Goal: Information Seeking & Learning: Learn about a topic

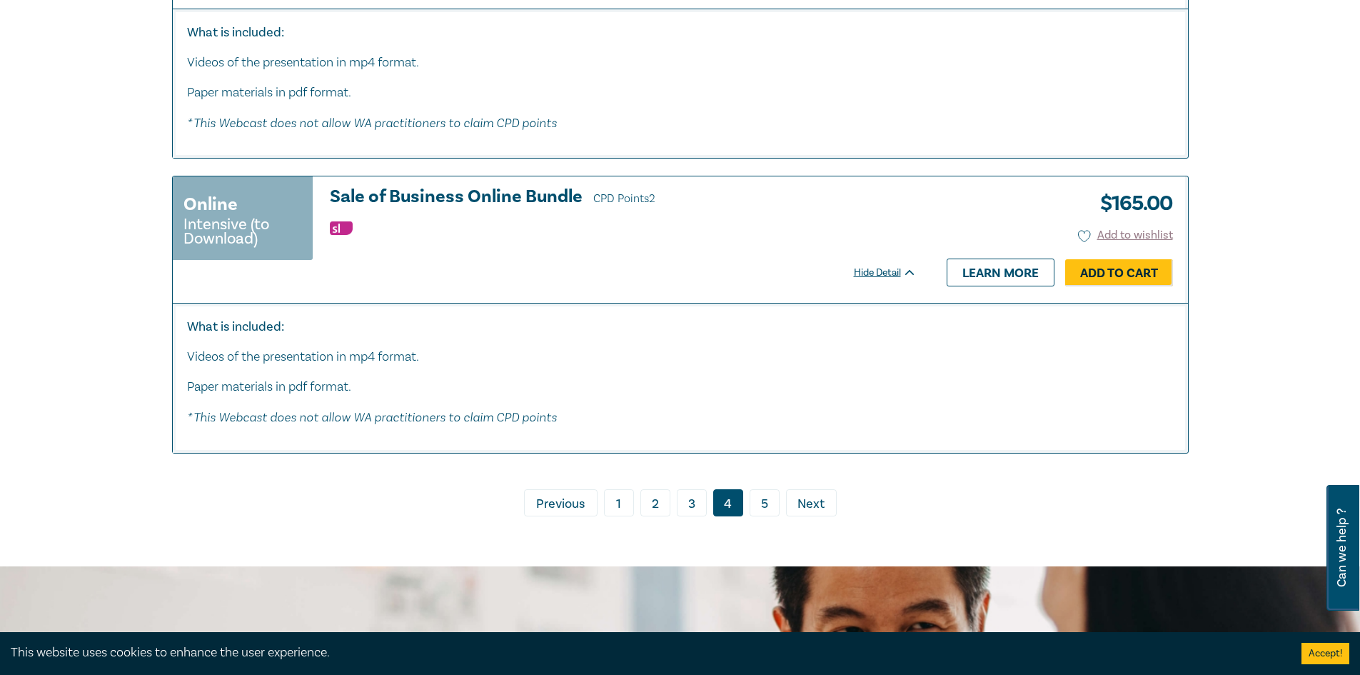
scroll to position [4645, 0]
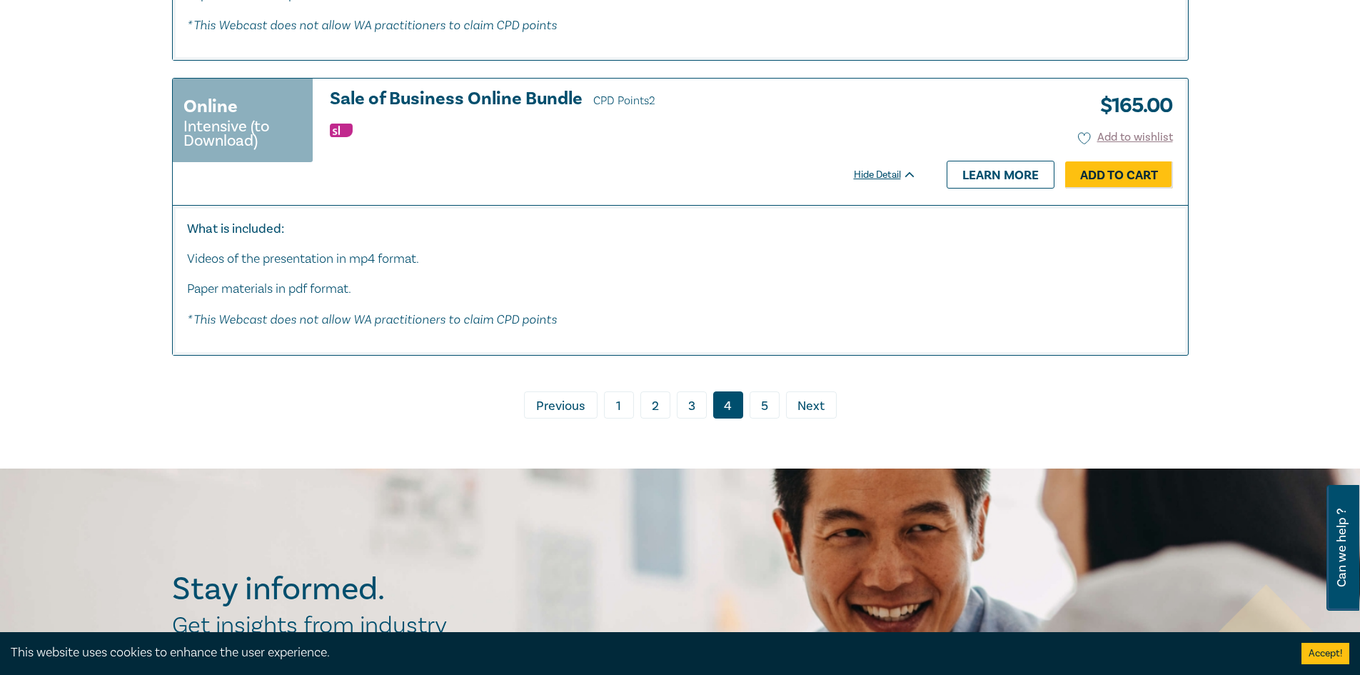
click at [764, 391] on link "5" at bounding box center [765, 404] width 30 height 27
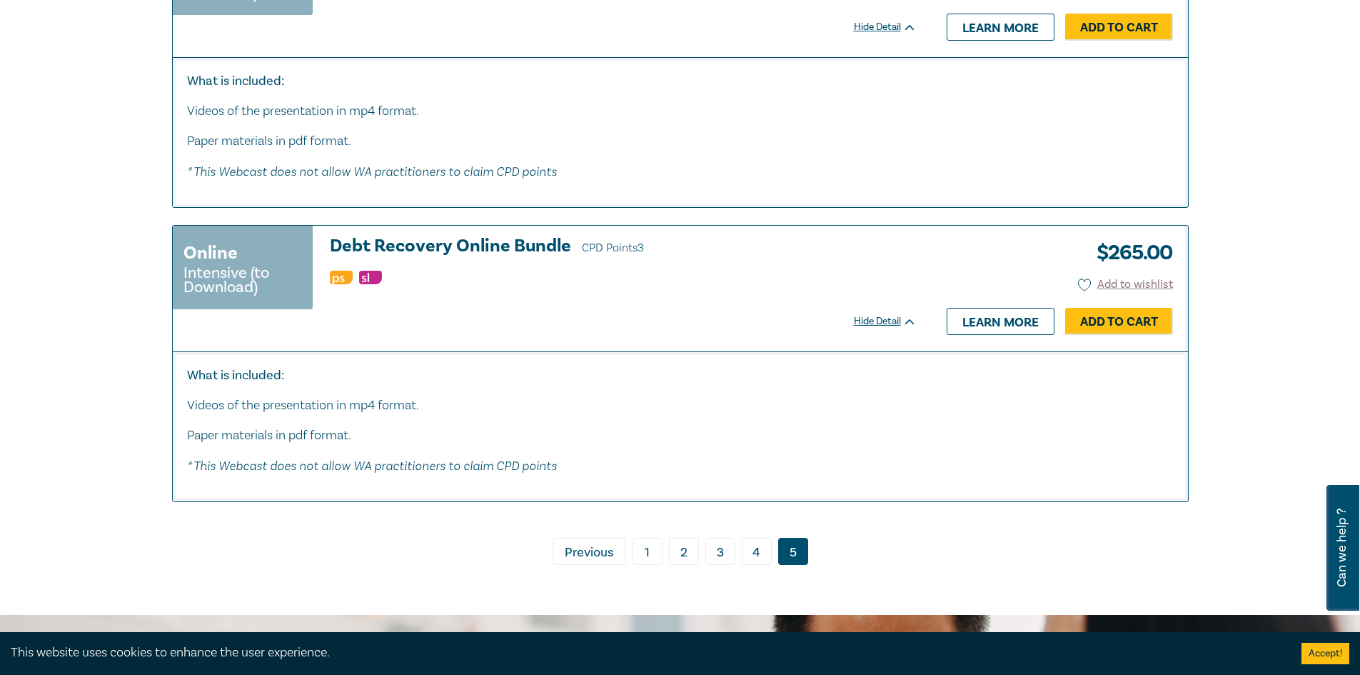
scroll to position [2785, 0]
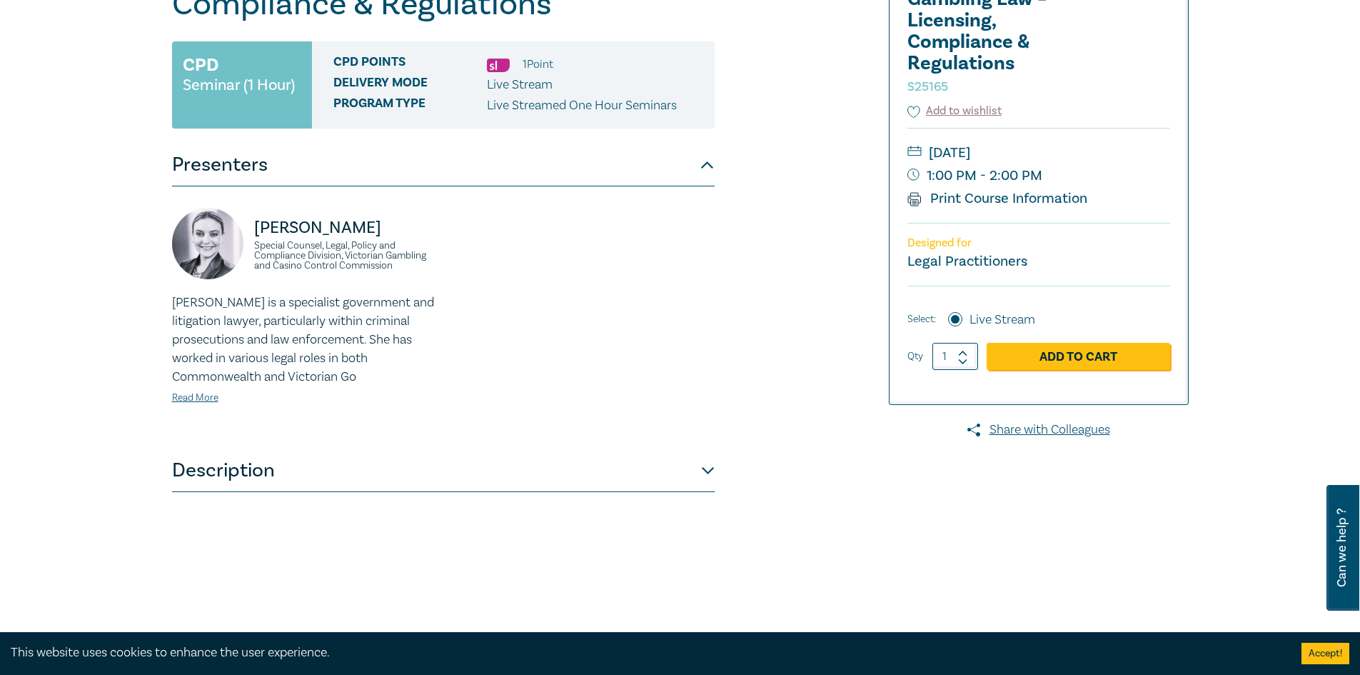
scroll to position [214, 0]
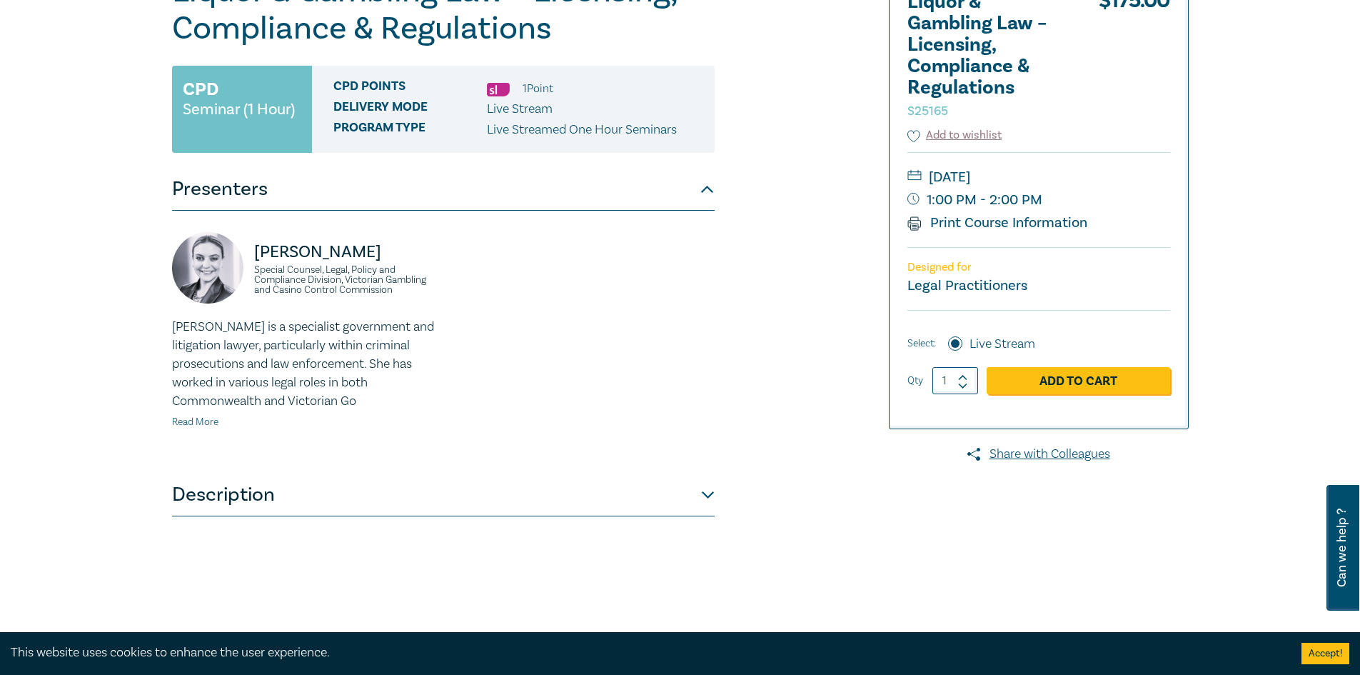
click at [202, 424] on link "Read More" at bounding box center [195, 422] width 46 height 13
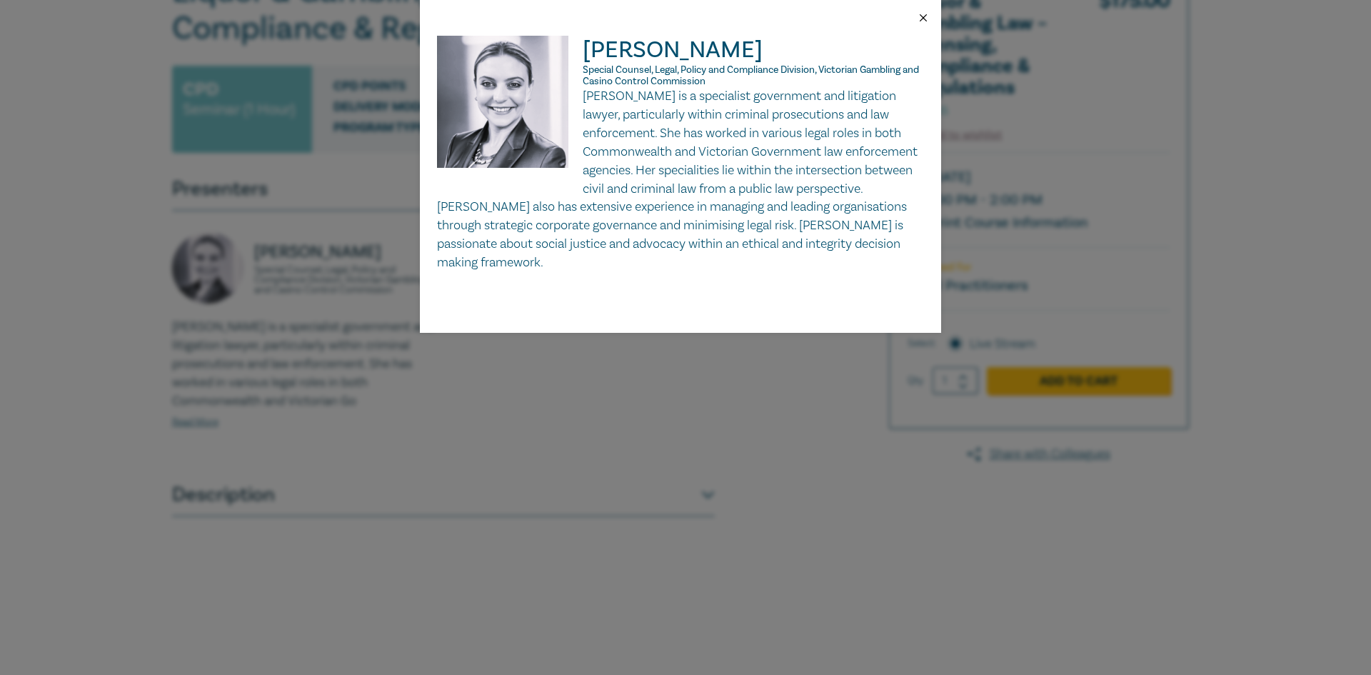
click at [920, 22] on button "Close" at bounding box center [923, 17] width 13 height 13
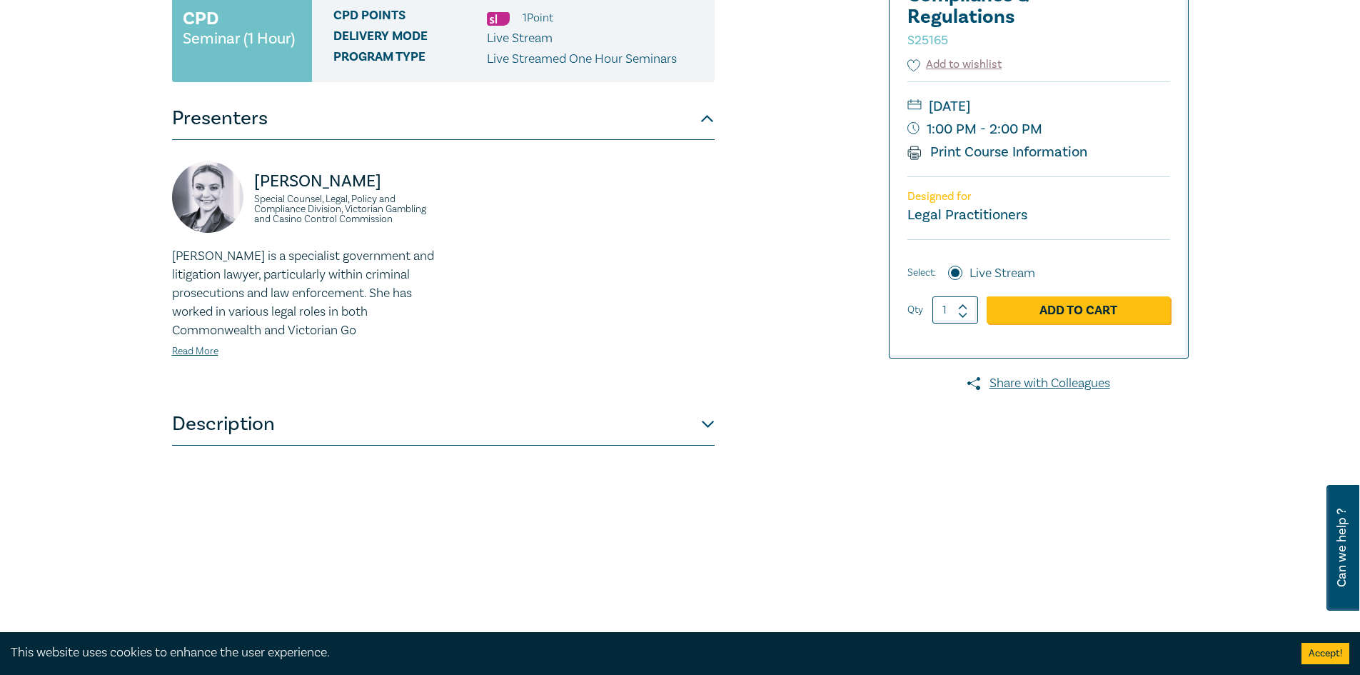
scroll to position [286, 0]
click at [301, 411] on button "Description" at bounding box center [443, 423] width 543 height 43
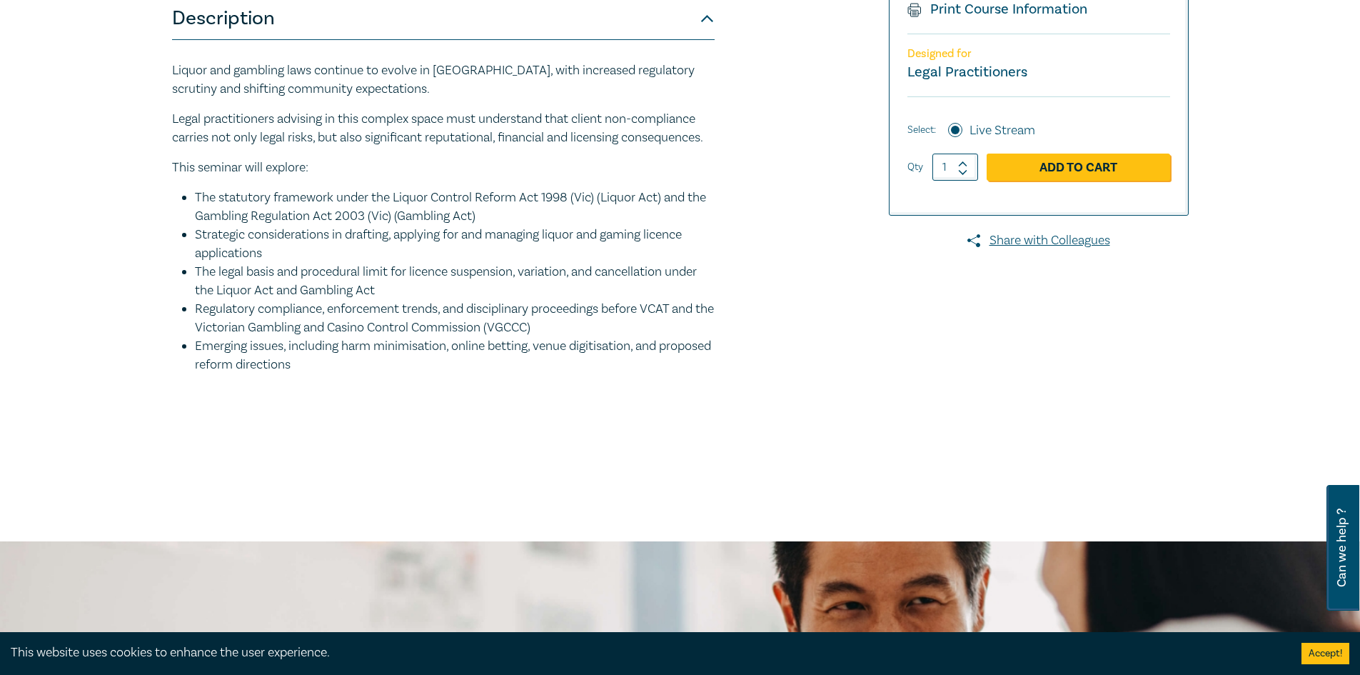
scroll to position [428, 0]
drag, startPoint x: 331, startPoint y: 218, endPoint x: 486, endPoint y: 388, distance: 230.5
click at [521, 373] on ul "The statutory framework under the Liquor Control Reform Act 1998 (Vic) (Liquor …" at bounding box center [443, 281] width 543 height 186
click at [382, 373] on li "Emerging issues, including harm minimisation, online betting, venue digitisatio…" at bounding box center [455, 354] width 520 height 37
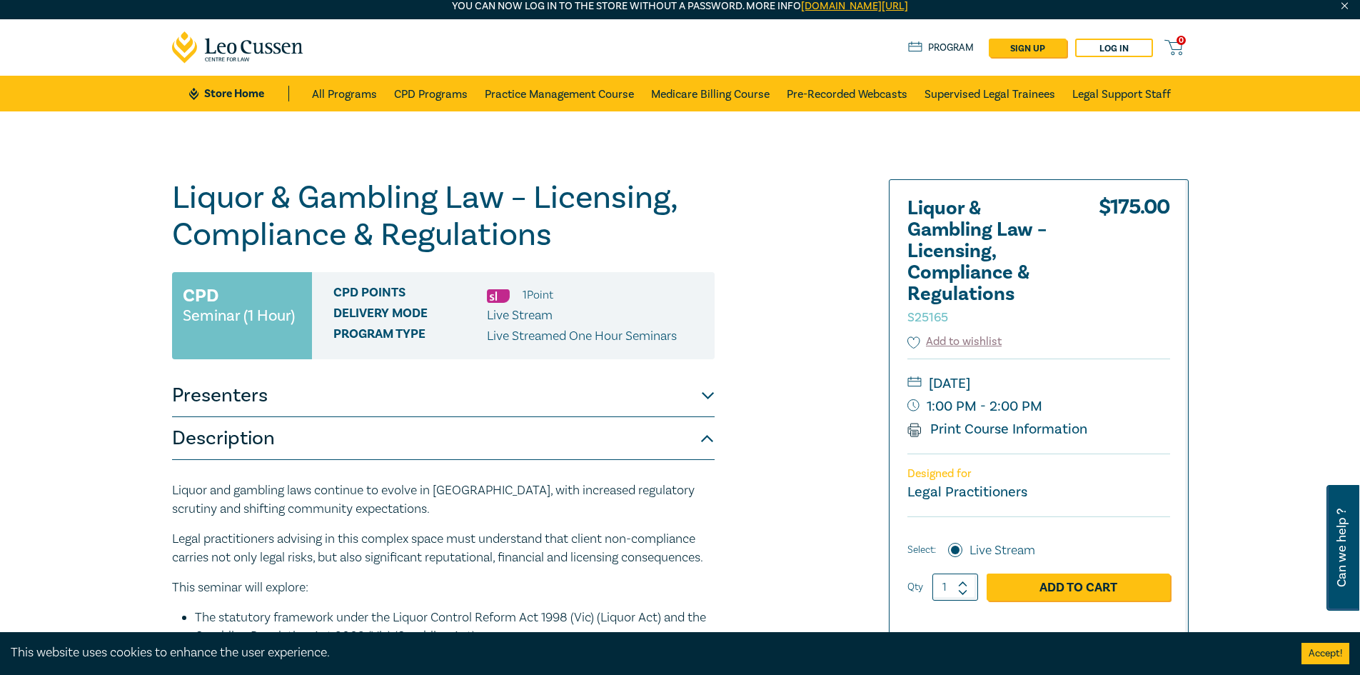
scroll to position [0, 0]
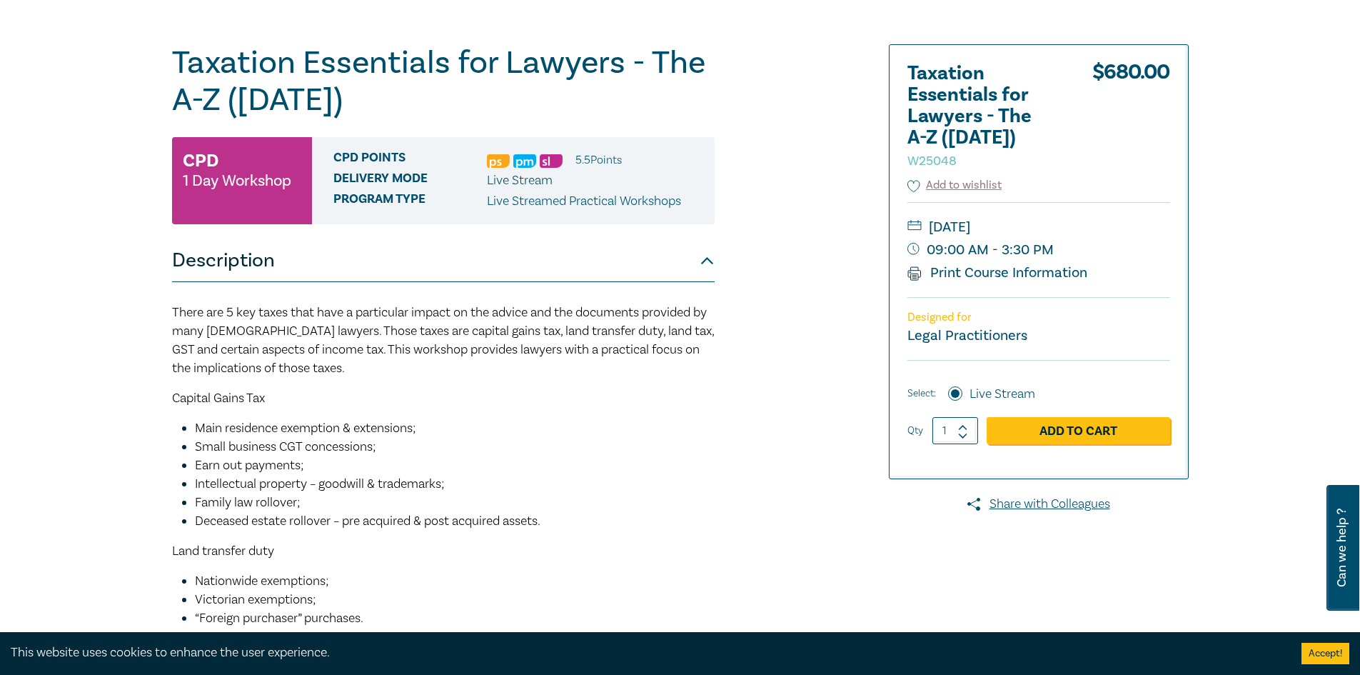
scroll to position [71, 0]
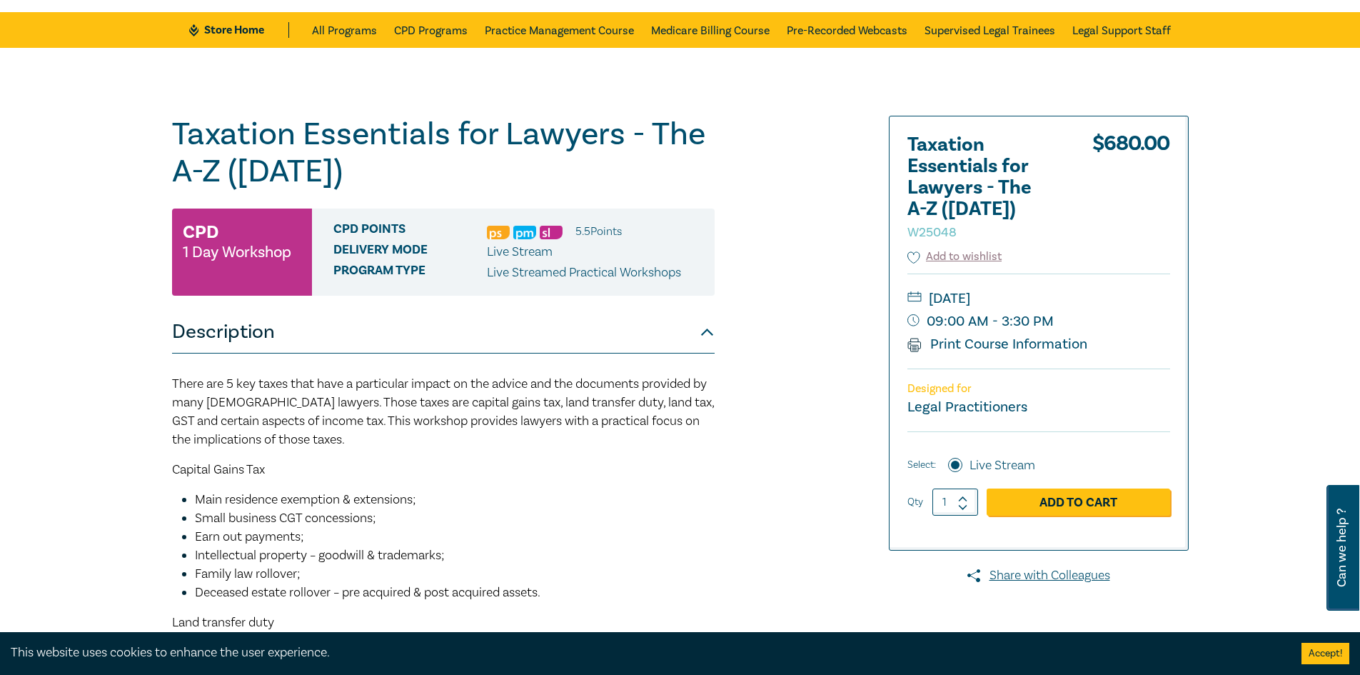
drag, startPoint x: 428, startPoint y: 166, endPoint x: 276, endPoint y: 139, distance: 155.2
click at [276, 139] on h1 "Taxation Essentials for Lawyers - The A-Z (Oct 2025) W25048" at bounding box center [443, 153] width 543 height 74
click at [556, 166] on h1 "Taxation Essentials for Lawyers - The A-Z (Oct 2025) W25048" at bounding box center [443, 153] width 543 height 74
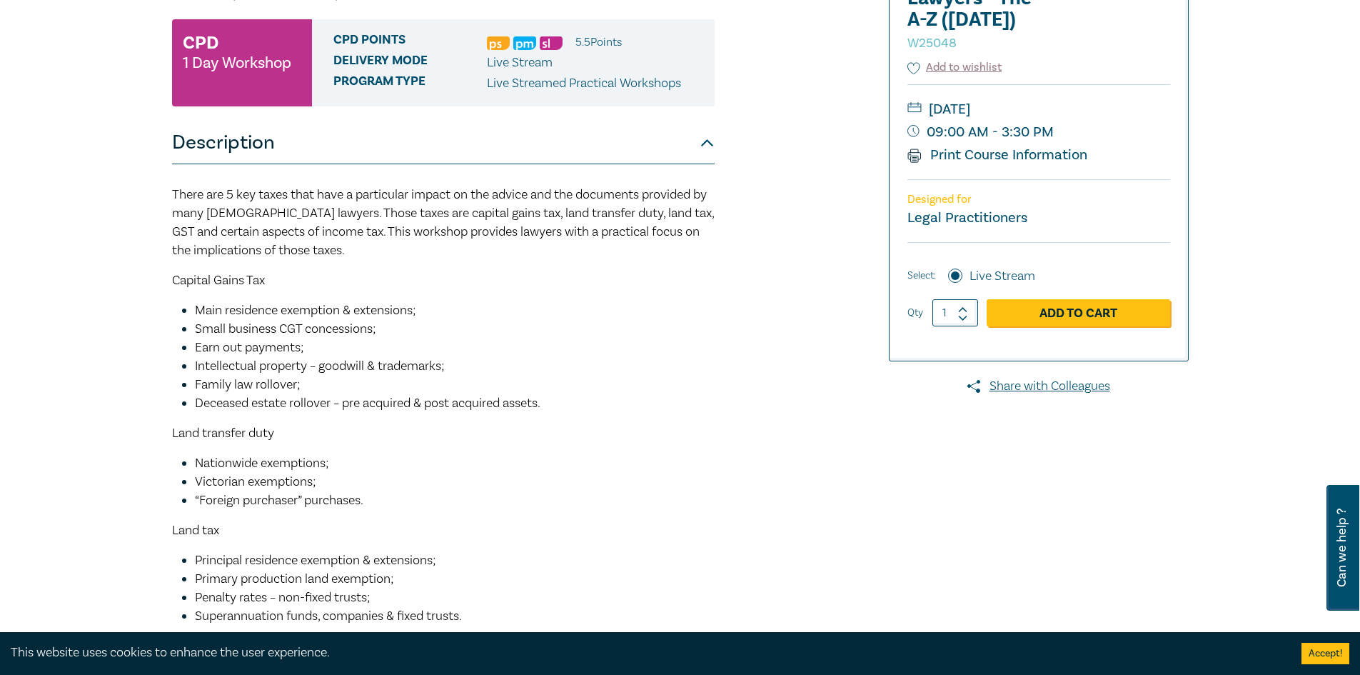
scroll to position [286, 0]
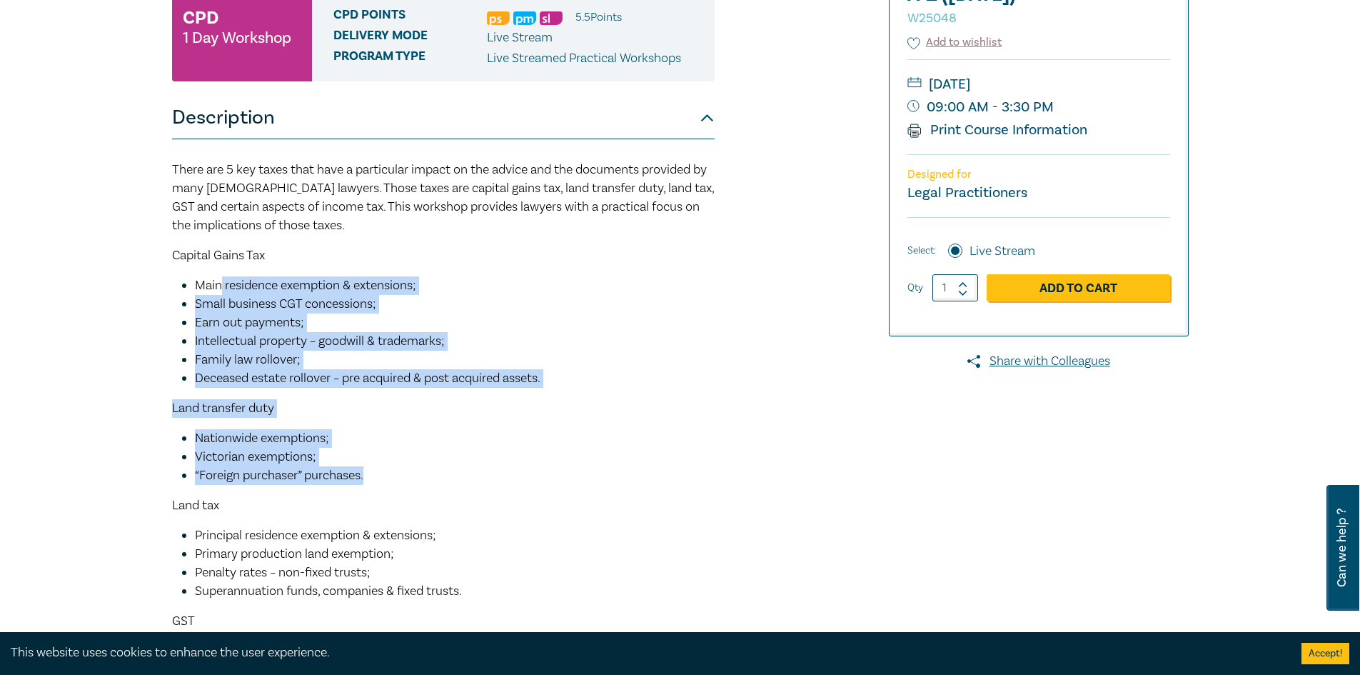
drag, startPoint x: 219, startPoint y: 285, endPoint x: 525, endPoint y: 479, distance: 362.7
click at [525, 479] on div "There are 5 key taxes that have a particular impact on the advice and the docum…" at bounding box center [443, 515] width 543 height 708
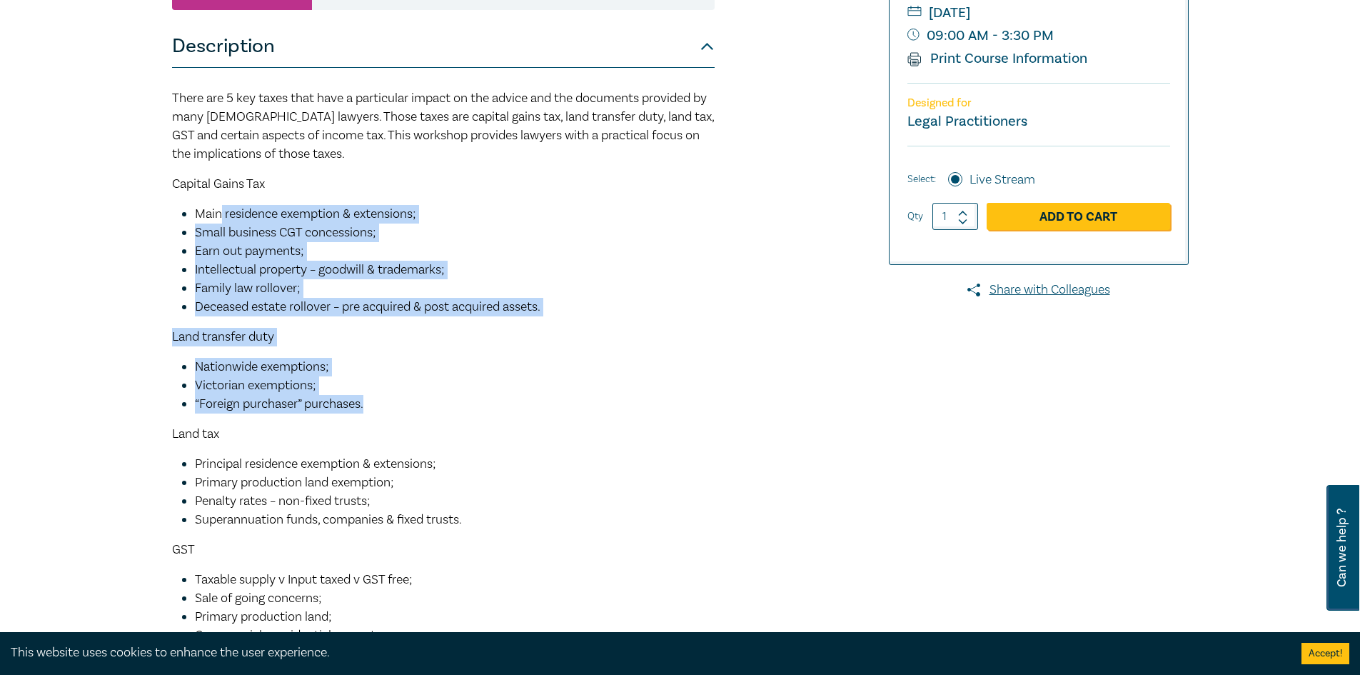
scroll to position [0, 0]
click at [517, 303] on span "Deceased estate rollover – pre acquired & post acquired assets." at bounding box center [368, 306] width 346 height 16
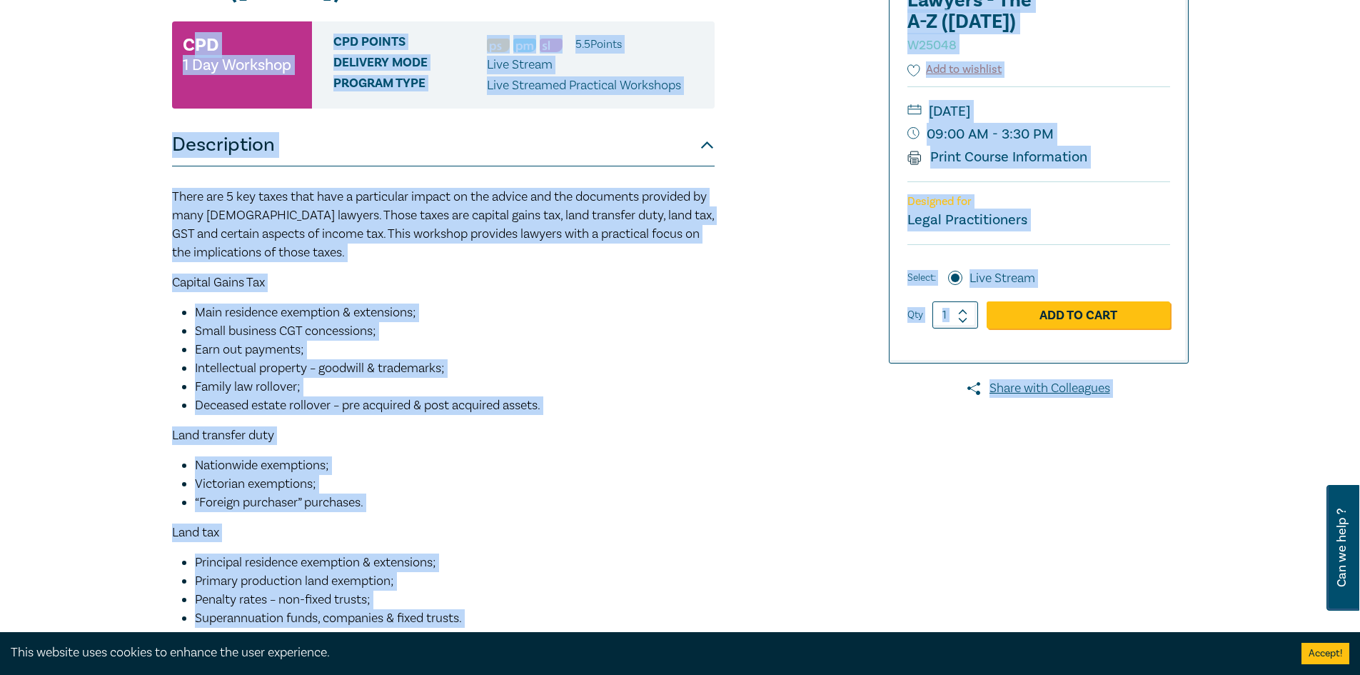
scroll to position [241, 0]
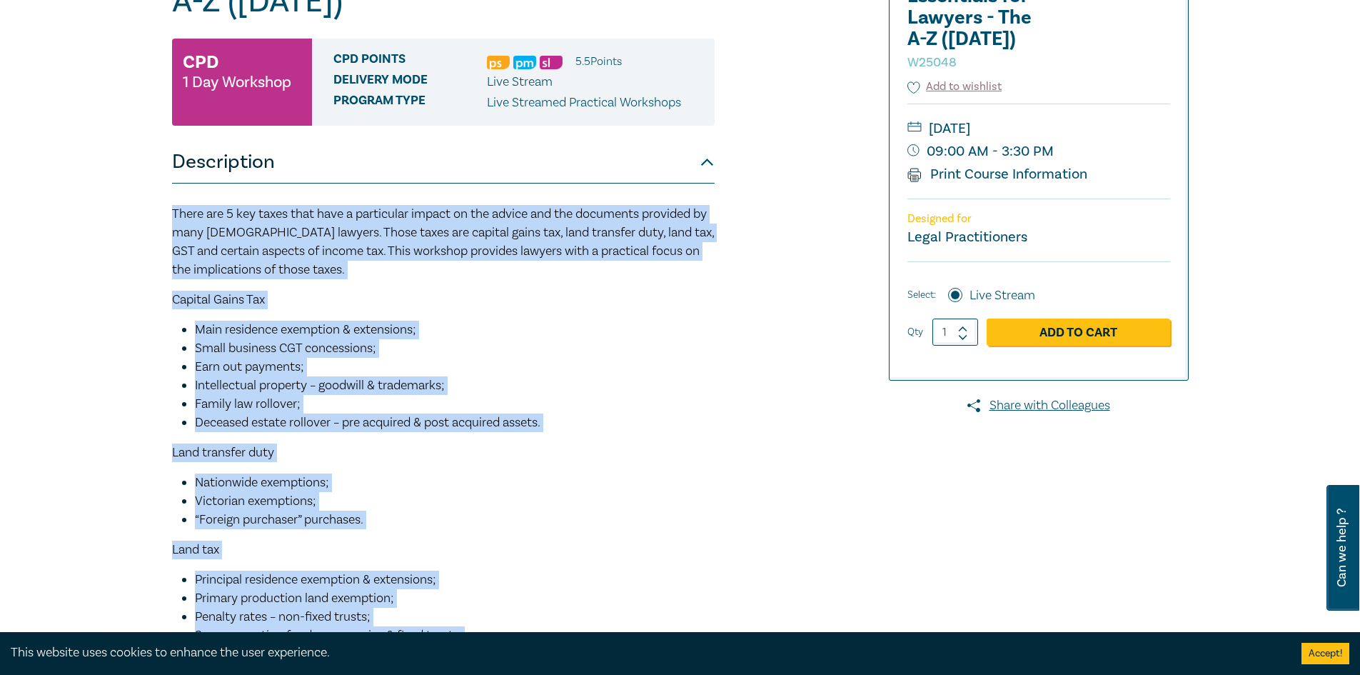
drag, startPoint x: 552, startPoint y: 433, endPoint x: 154, endPoint y: 214, distance: 453.8
click at [154, 214] on div "Taxation Essentials for Lawyers - The A-Z (Oct 2025) W25048 CPD 1 Day Workshop …" at bounding box center [680, 446] width 1360 height 1136
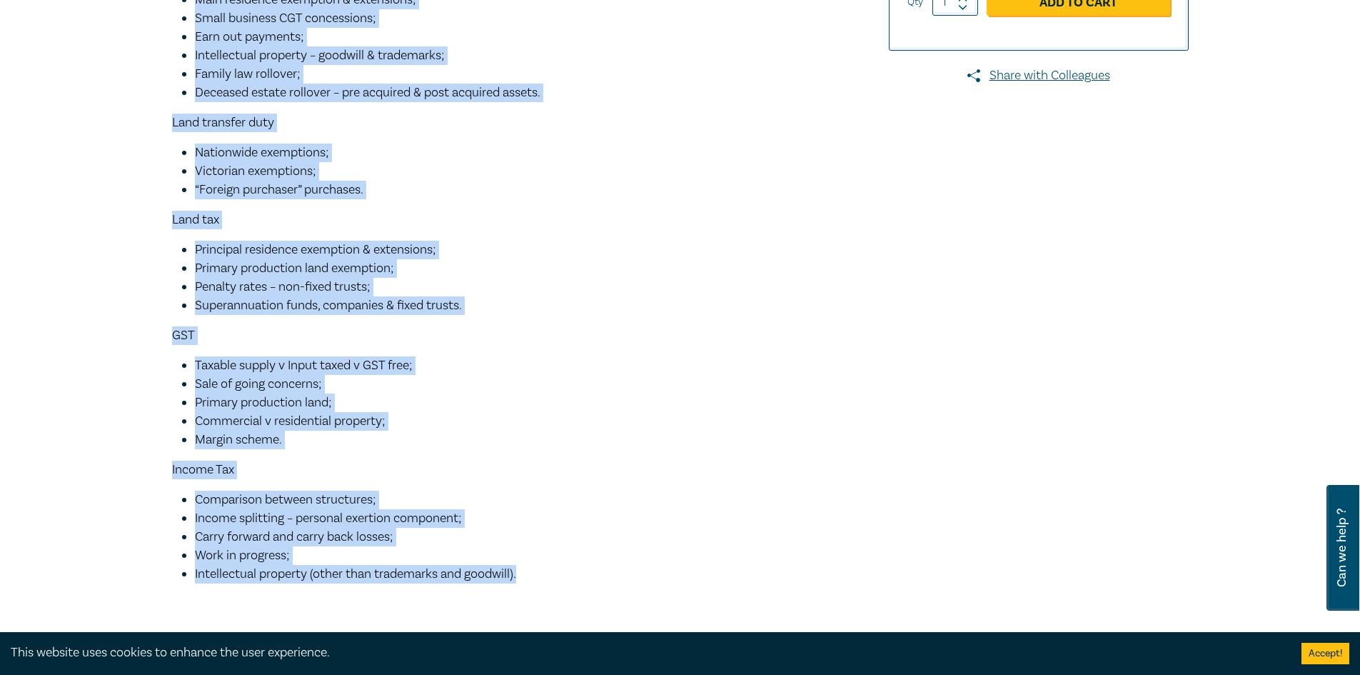
scroll to position [0, 0]
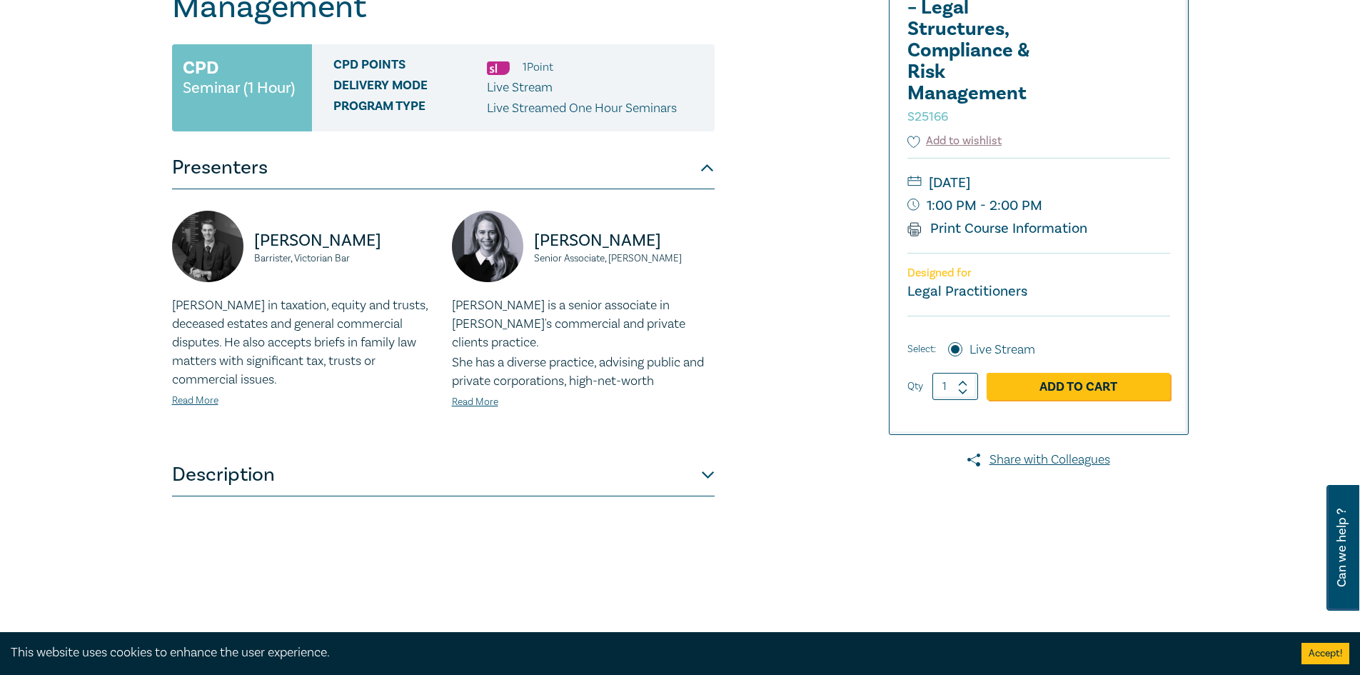
scroll to position [286, 0]
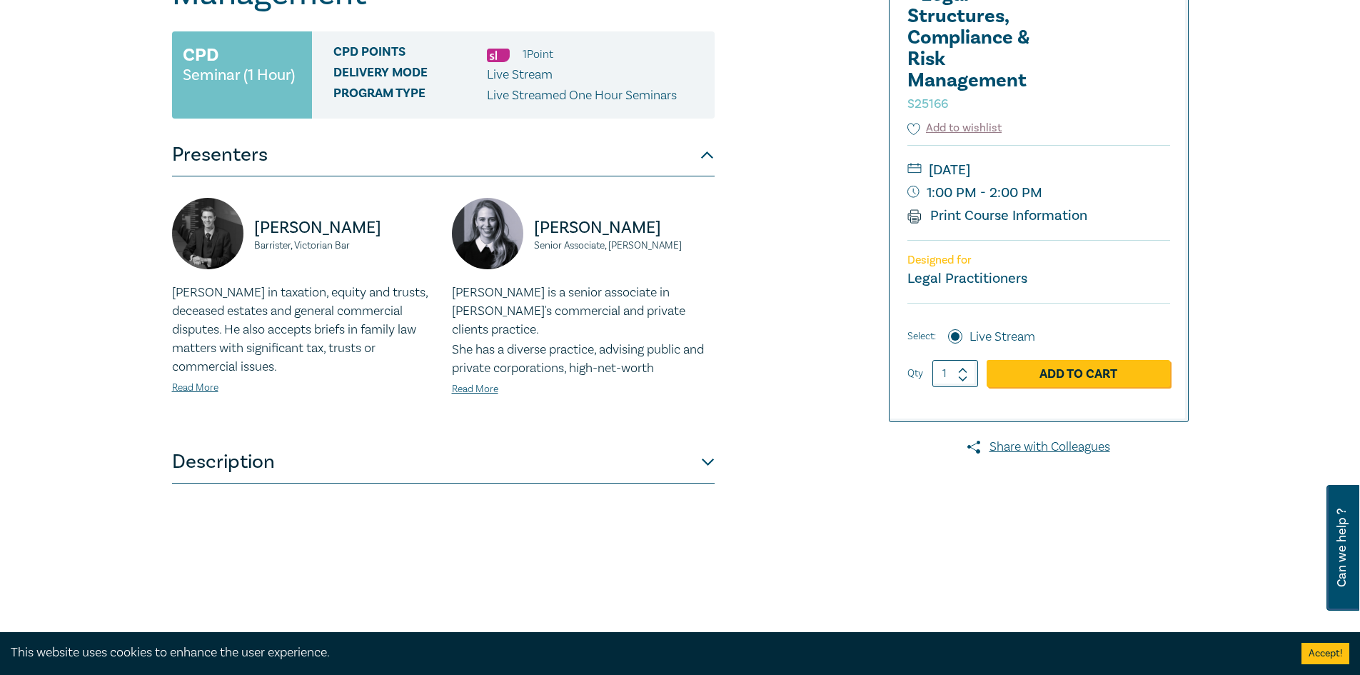
click at [301, 469] on button "Description" at bounding box center [443, 462] width 543 height 43
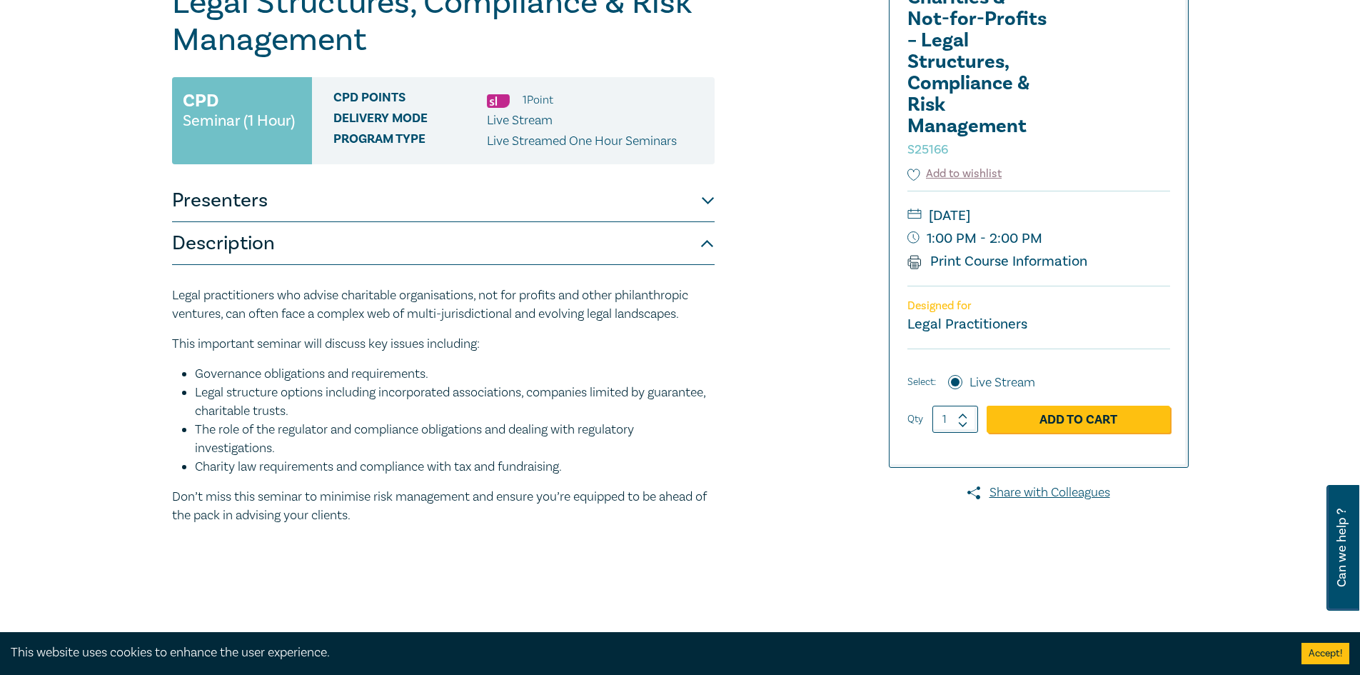
scroll to position [214, 0]
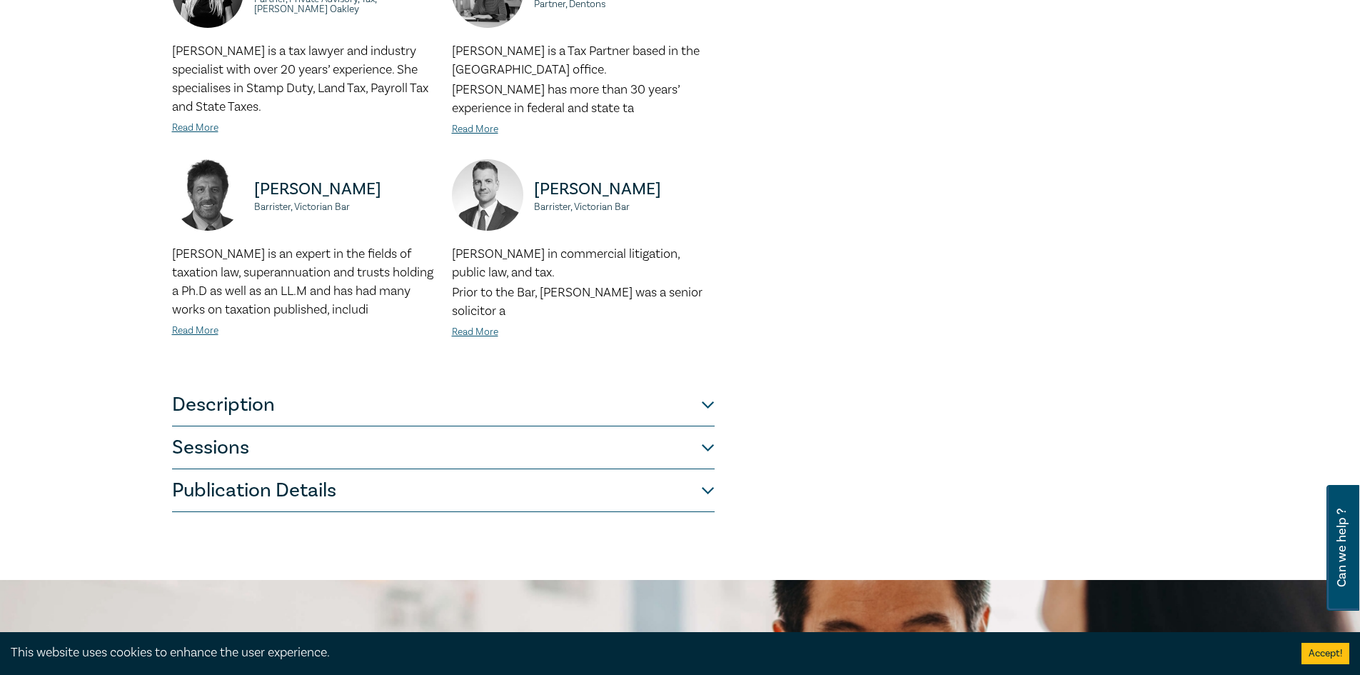
scroll to position [571, 0]
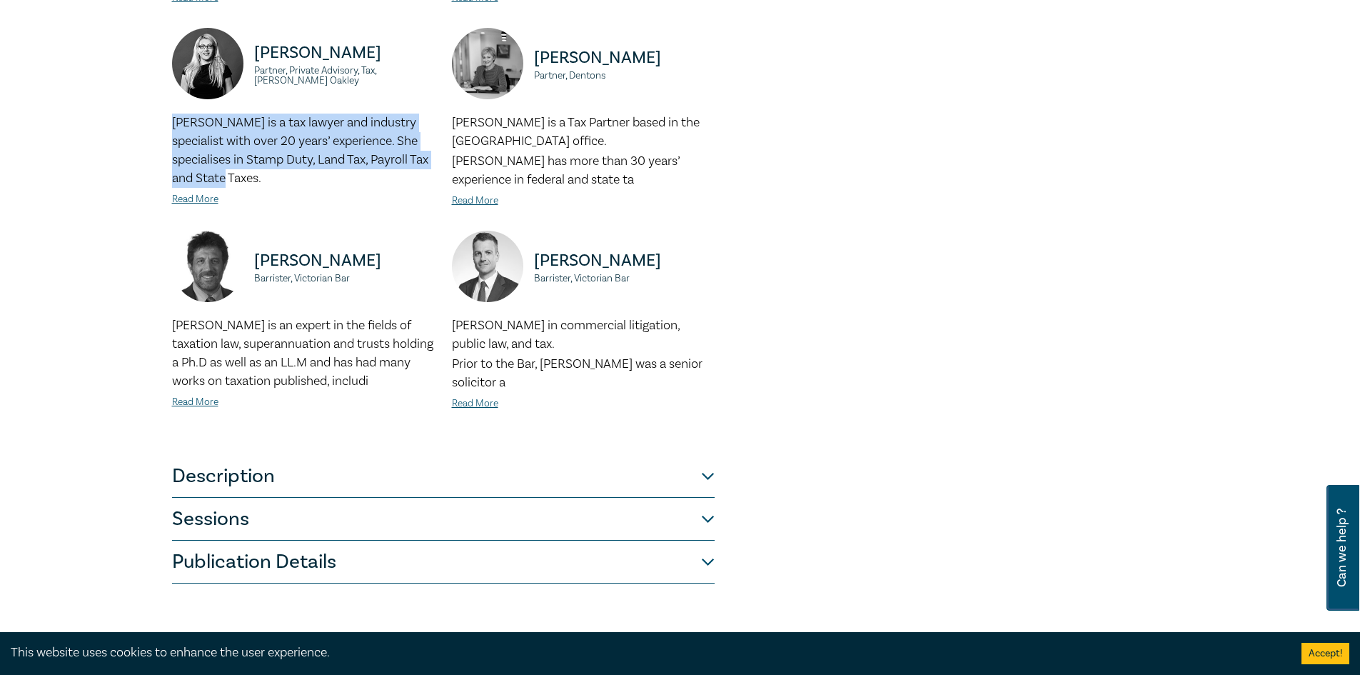
drag, startPoint x: 246, startPoint y: 176, endPoint x: 174, endPoint y: 131, distance: 85.4
click at [174, 131] on p "[PERSON_NAME] is a tax lawyer and industry specialist with over 20 years’ exper…" at bounding box center [303, 151] width 263 height 74
click at [296, 160] on span "[PERSON_NAME] is a tax lawyer and industry specialist with over 20 years’ exper…" at bounding box center [300, 150] width 256 height 72
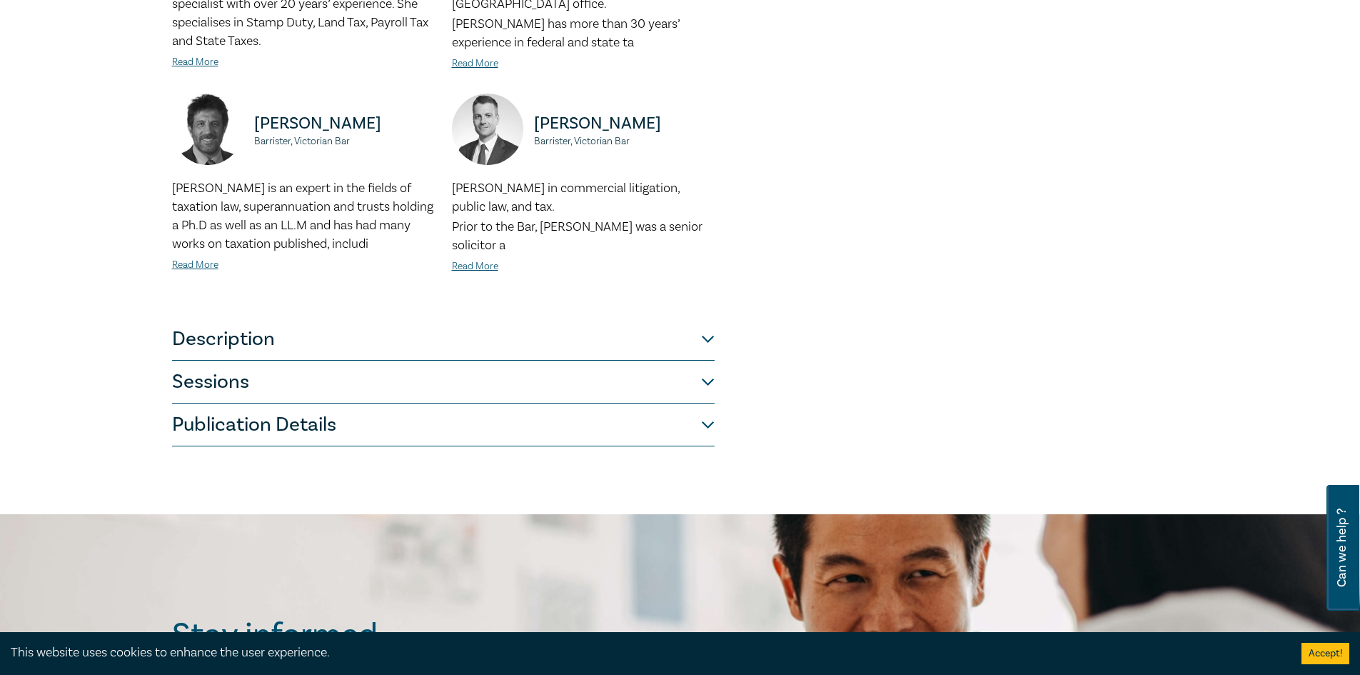
scroll to position [785, 0]
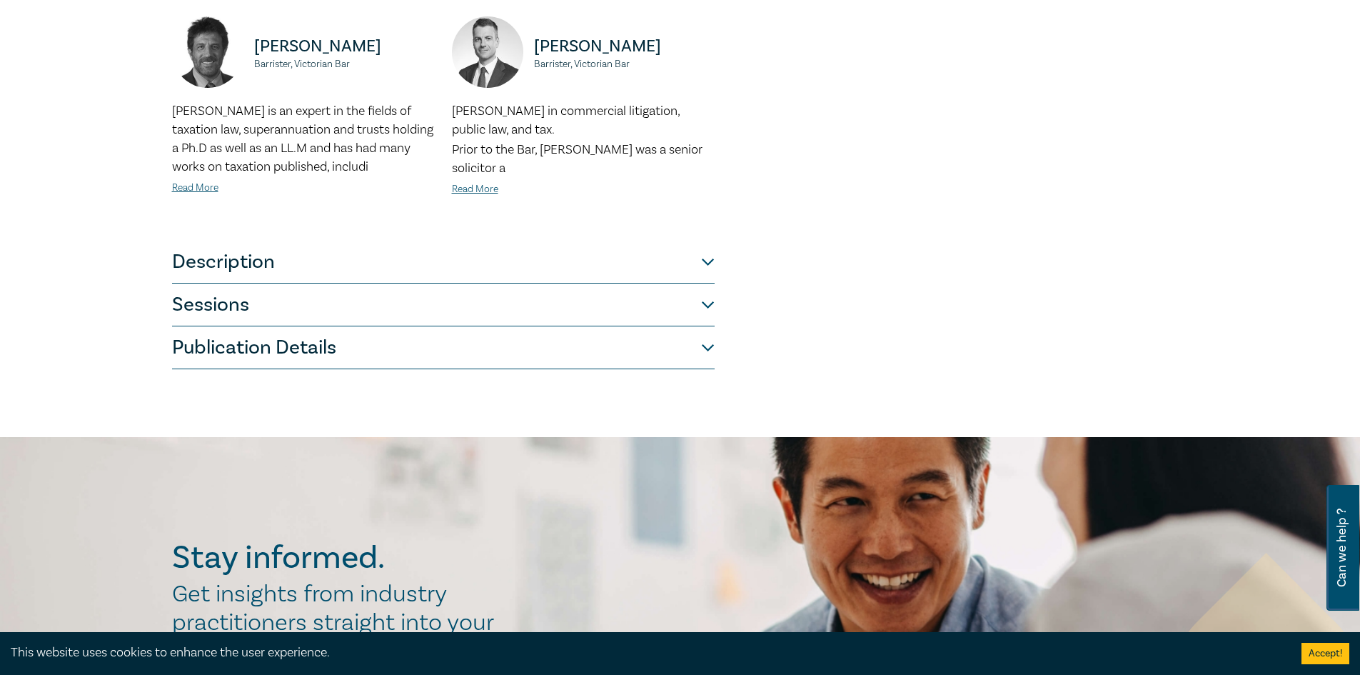
click at [303, 254] on button "Description" at bounding box center [443, 262] width 543 height 43
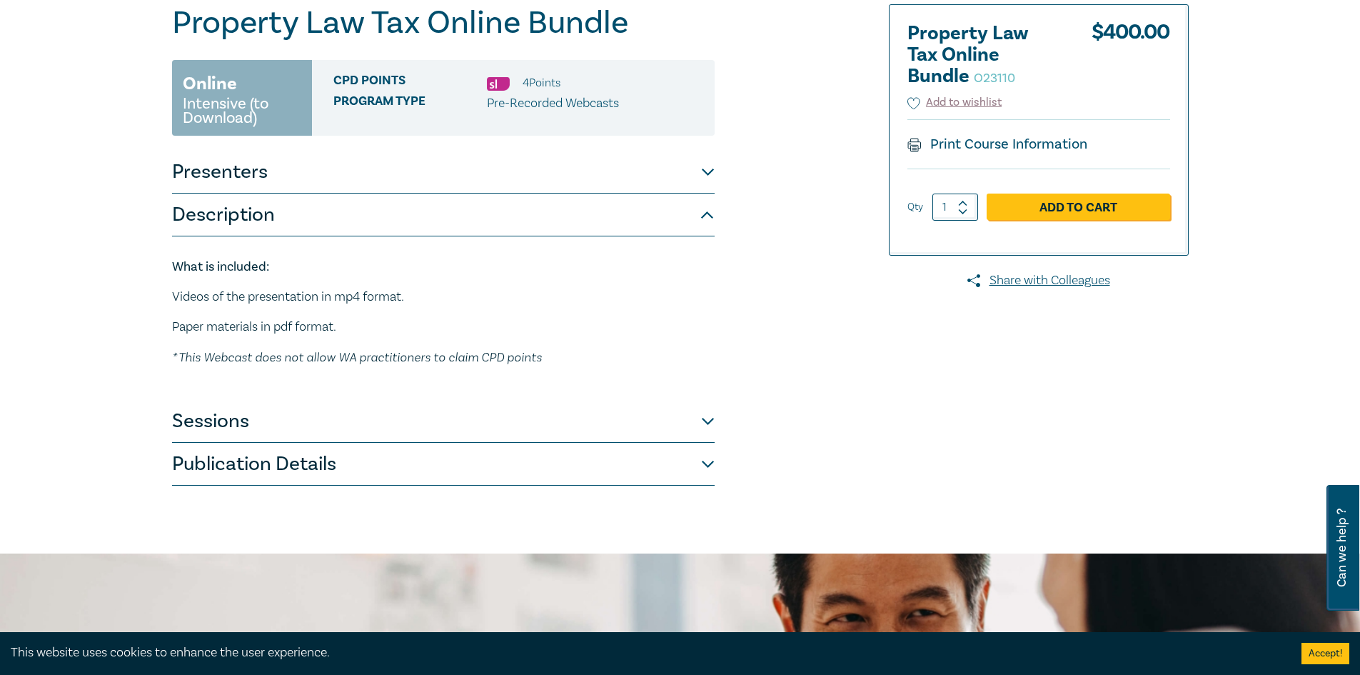
scroll to position [207, 0]
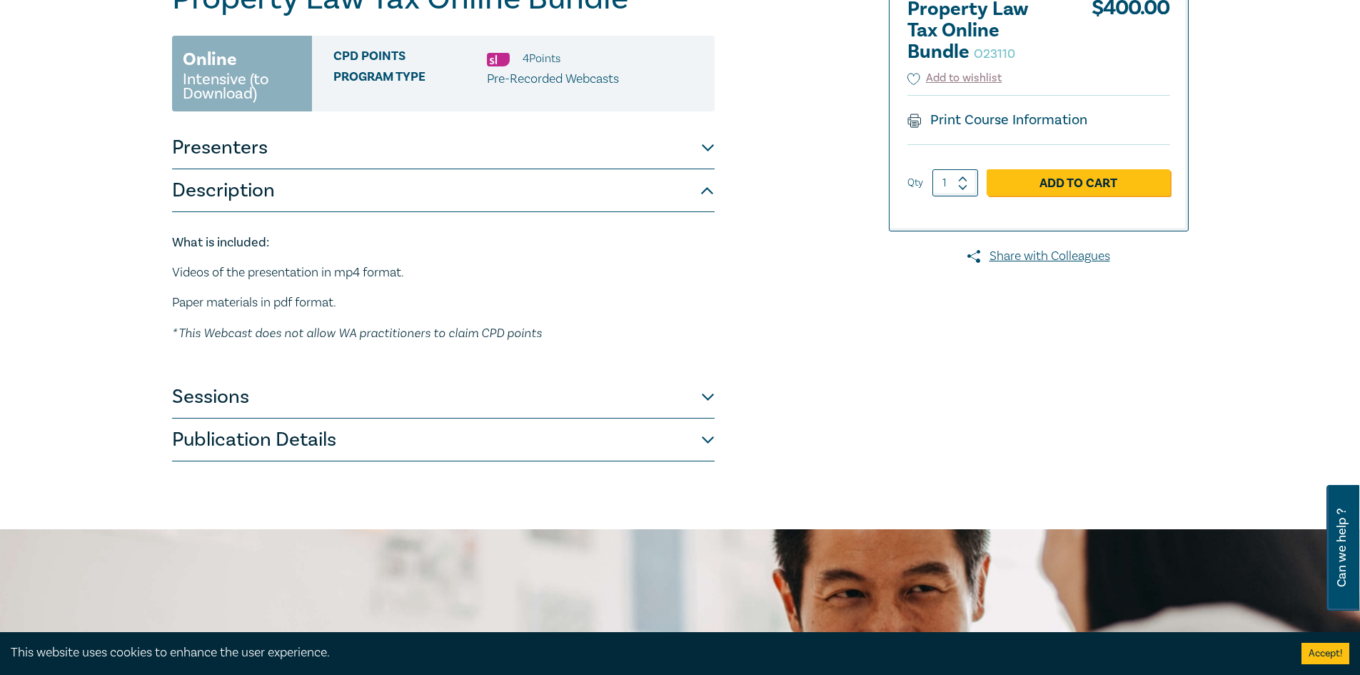
click at [313, 397] on button "Sessions" at bounding box center [443, 397] width 543 height 43
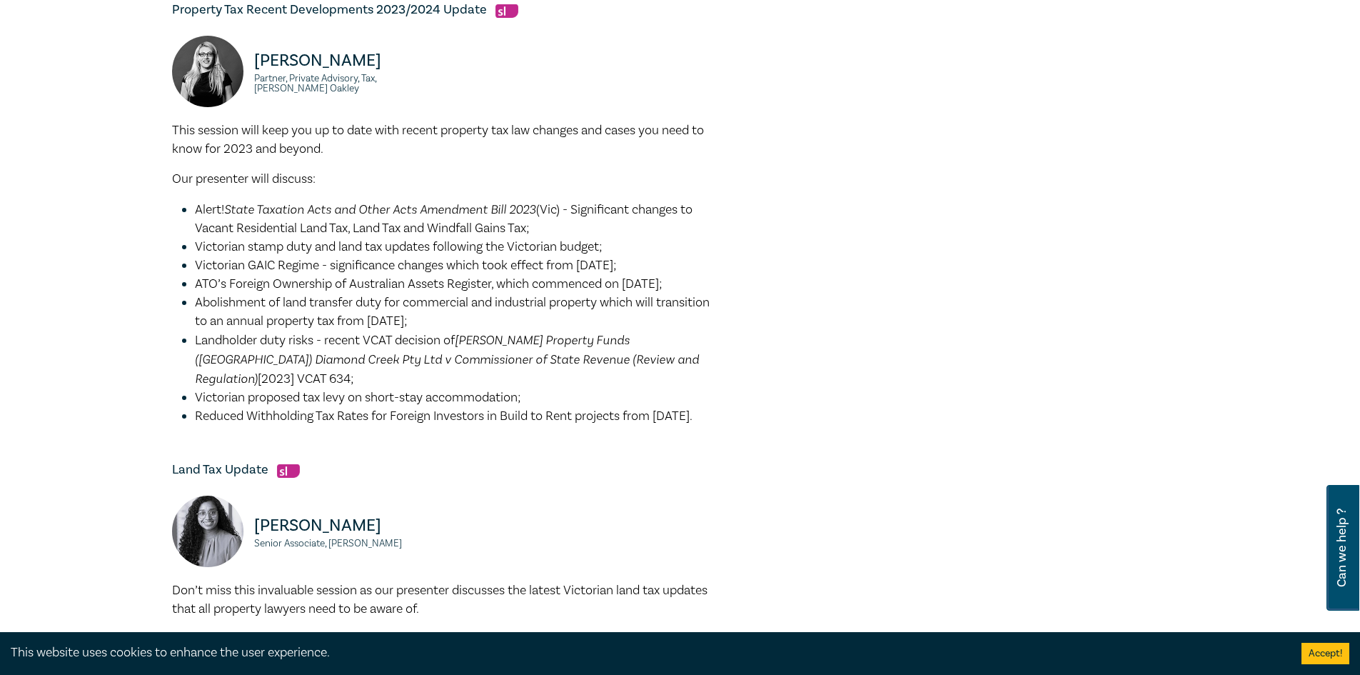
scroll to position [493, 0]
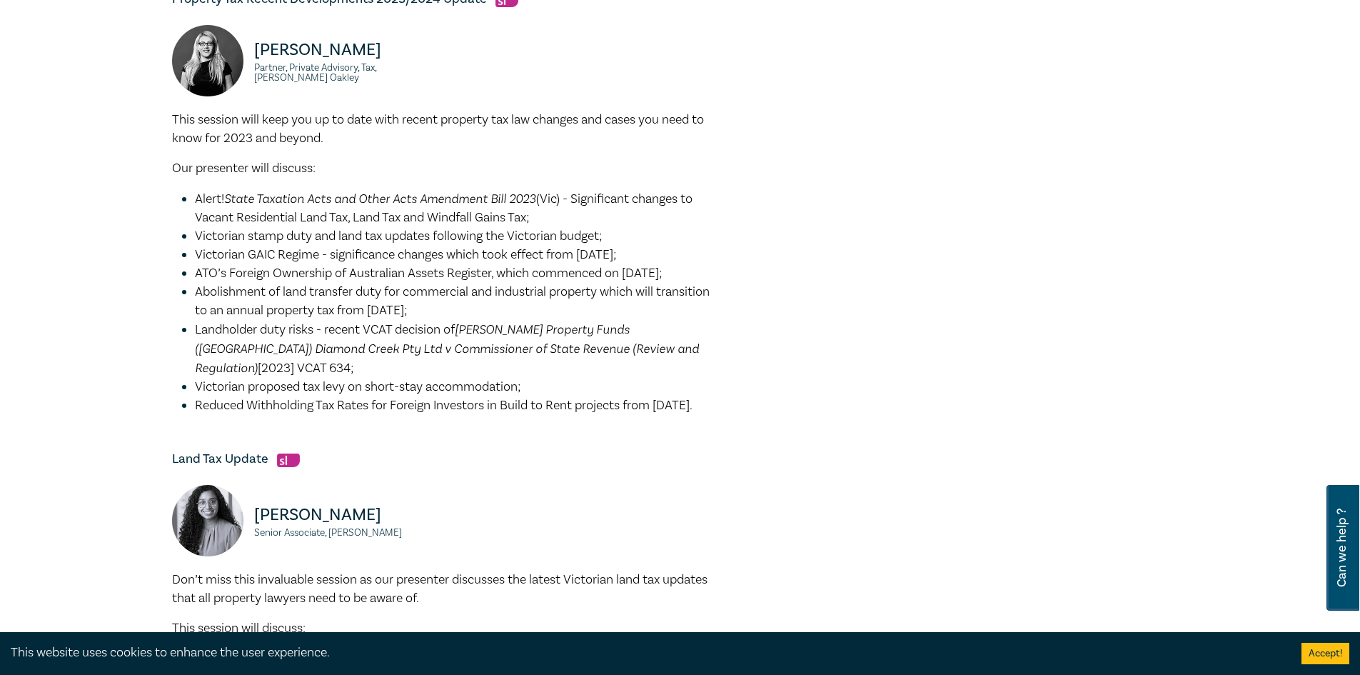
drag, startPoint x: 249, startPoint y: 199, endPoint x: 470, endPoint y: 367, distance: 277.8
click at [470, 367] on ul "Alert! State Taxation Acts and Other Acts Amendment Bill 2023 (Vic) - Significa…" at bounding box center [443, 302] width 543 height 226
click at [478, 351] on em "Oliver Hume Property Funds (Broad Gully Rd) Diamond Creek Pty Ltd v Commissione…" at bounding box center [447, 348] width 504 height 54
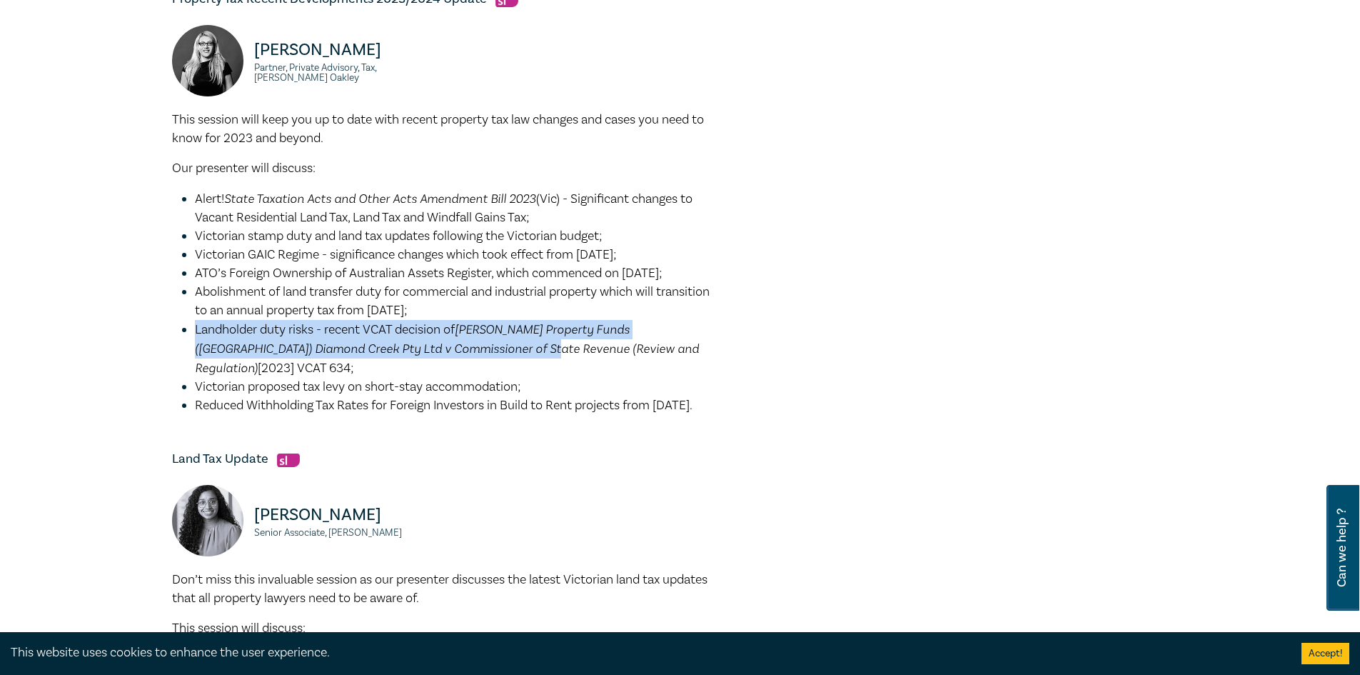
drag, startPoint x: 195, startPoint y: 330, endPoint x: 467, endPoint y: 351, distance: 272.9
click at [467, 351] on li "Landholder duty risks - recent VCAT decision of Oliver Hume Property Funds (Bro…" at bounding box center [455, 349] width 520 height 58
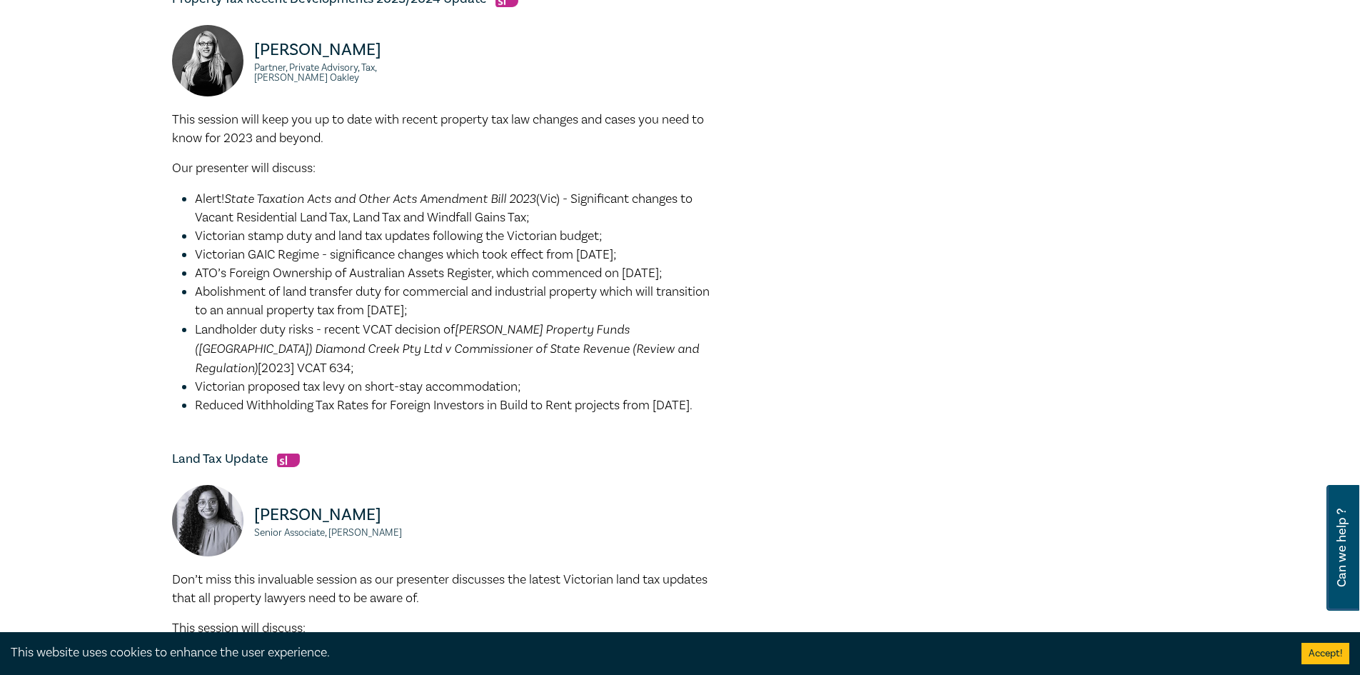
click at [588, 344] on em "Oliver Hume Property Funds (Broad Gully Rd) Diamond Creek Pty Ltd v Commissione…" at bounding box center [447, 348] width 504 height 54
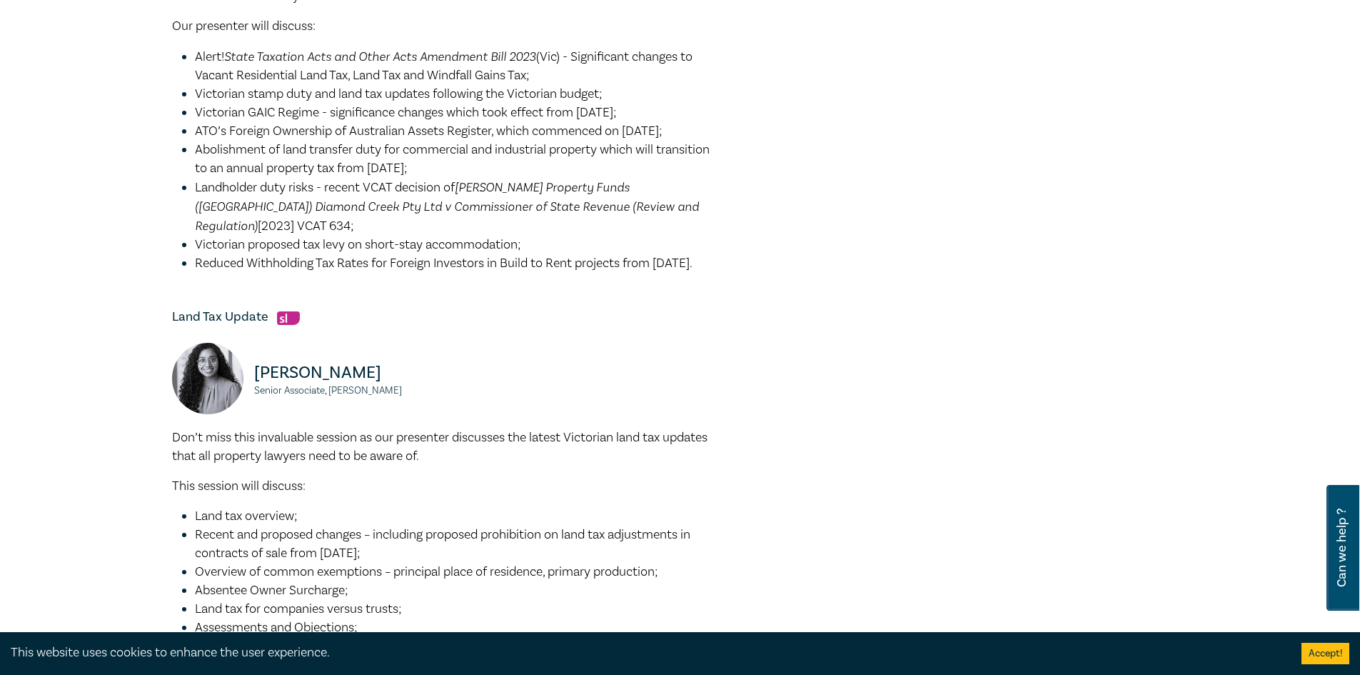
scroll to position [636, 0]
drag, startPoint x: 244, startPoint y: 274, endPoint x: 191, endPoint y: 101, distance: 181.4
click at [191, 101] on ul "Alert! State Taxation Acts and Other Acts Amendment Bill 2023 (Vic) - Significa…" at bounding box center [443, 159] width 543 height 226
click at [312, 161] on span "Abolishment of land transfer duty for commercial and industrial property which …" at bounding box center [452, 158] width 515 height 35
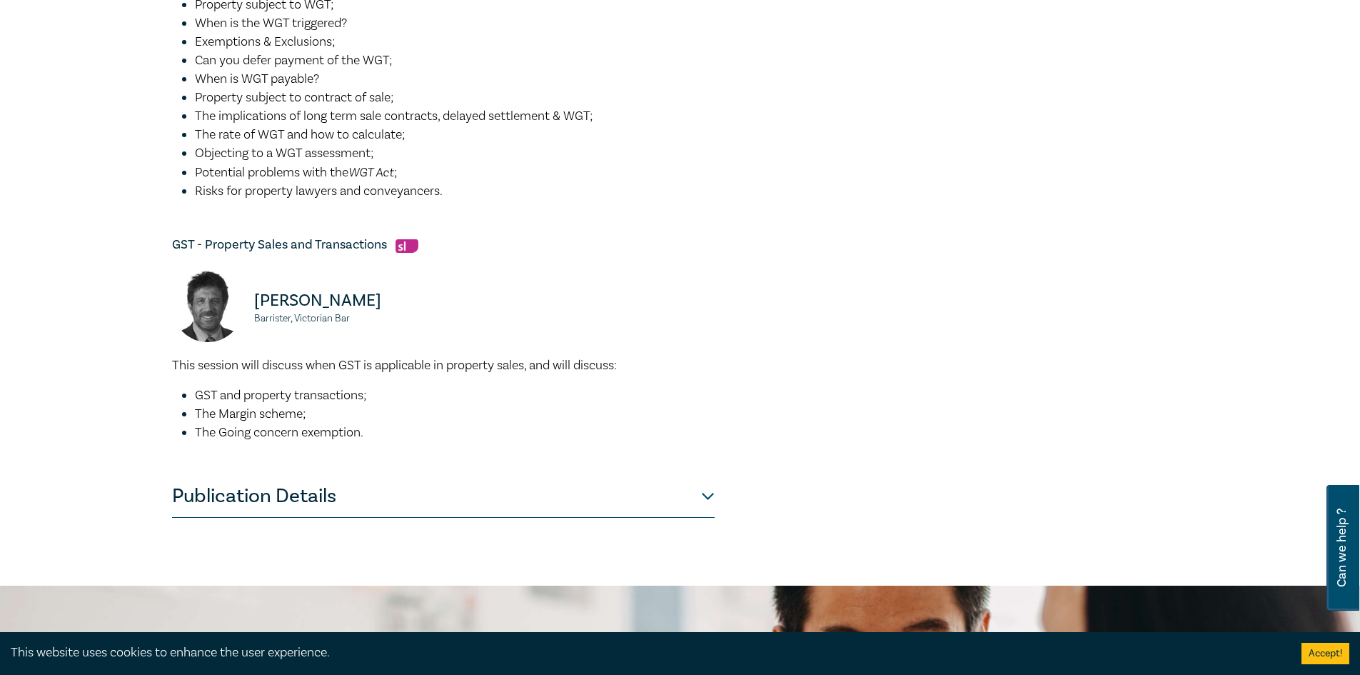
scroll to position [1635, 0]
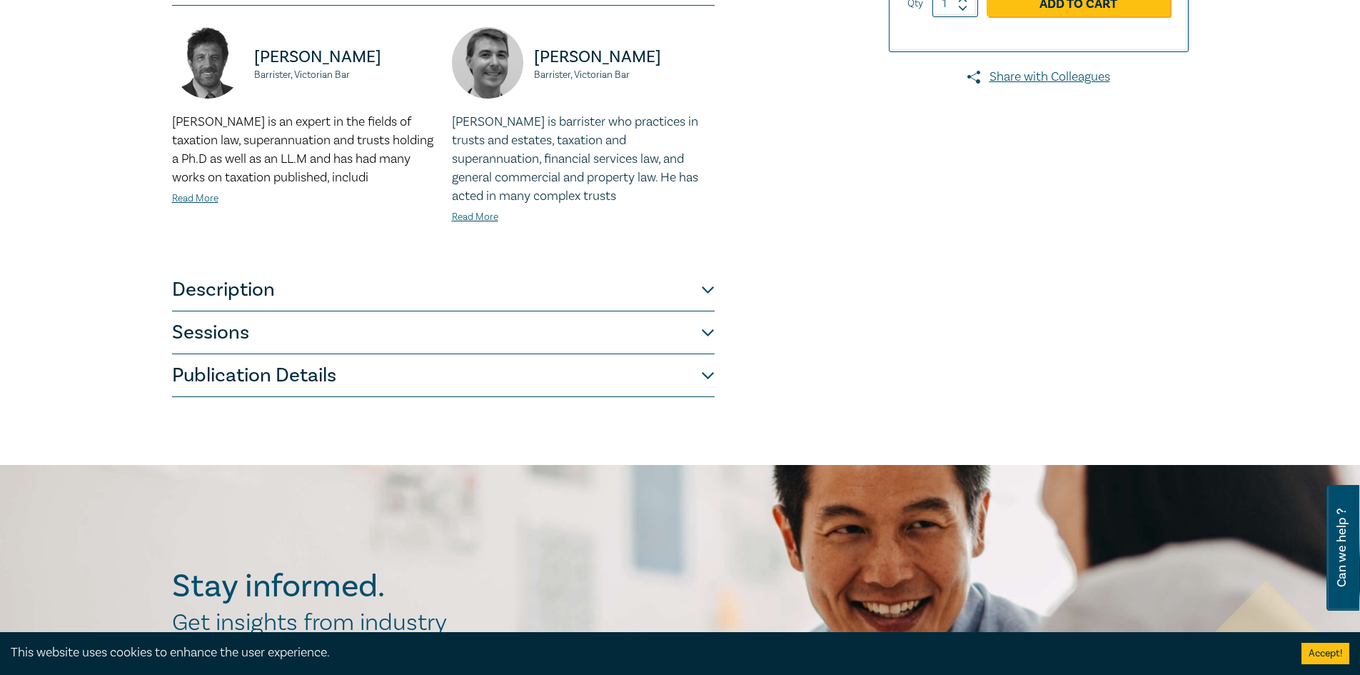
scroll to position [500, 0]
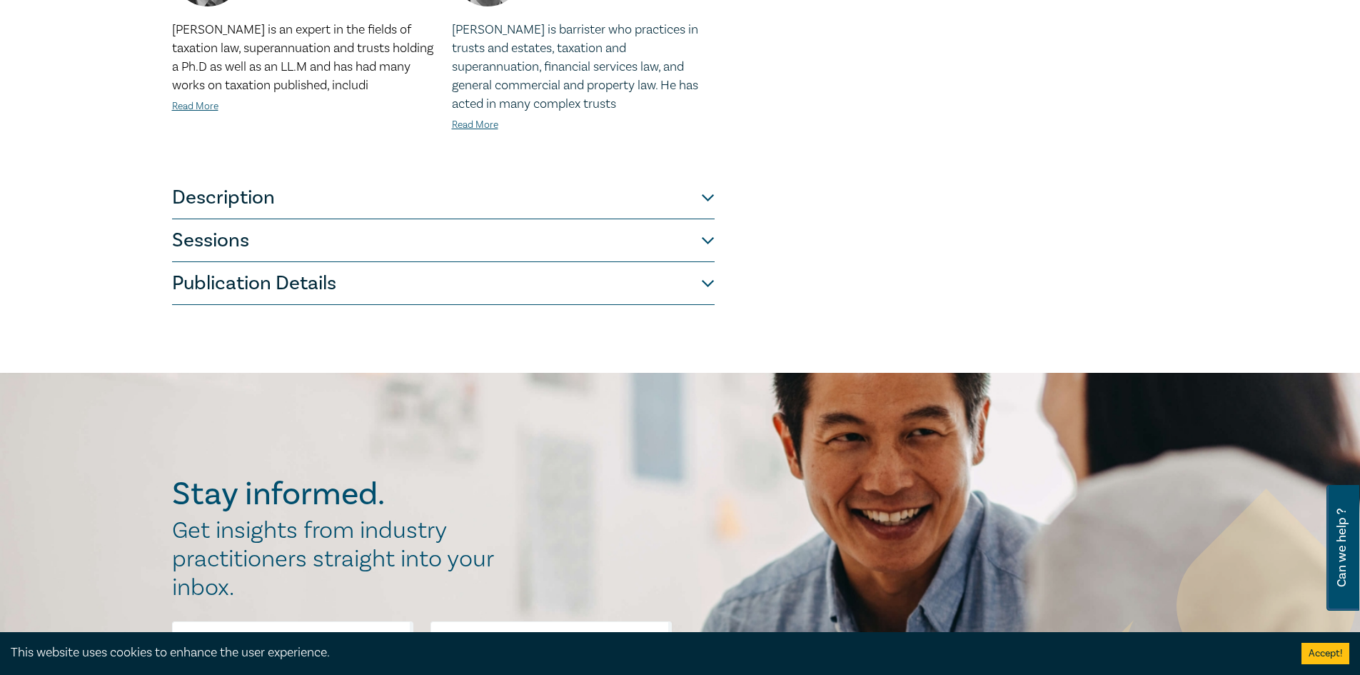
click at [702, 241] on button "Sessions" at bounding box center [443, 240] width 543 height 43
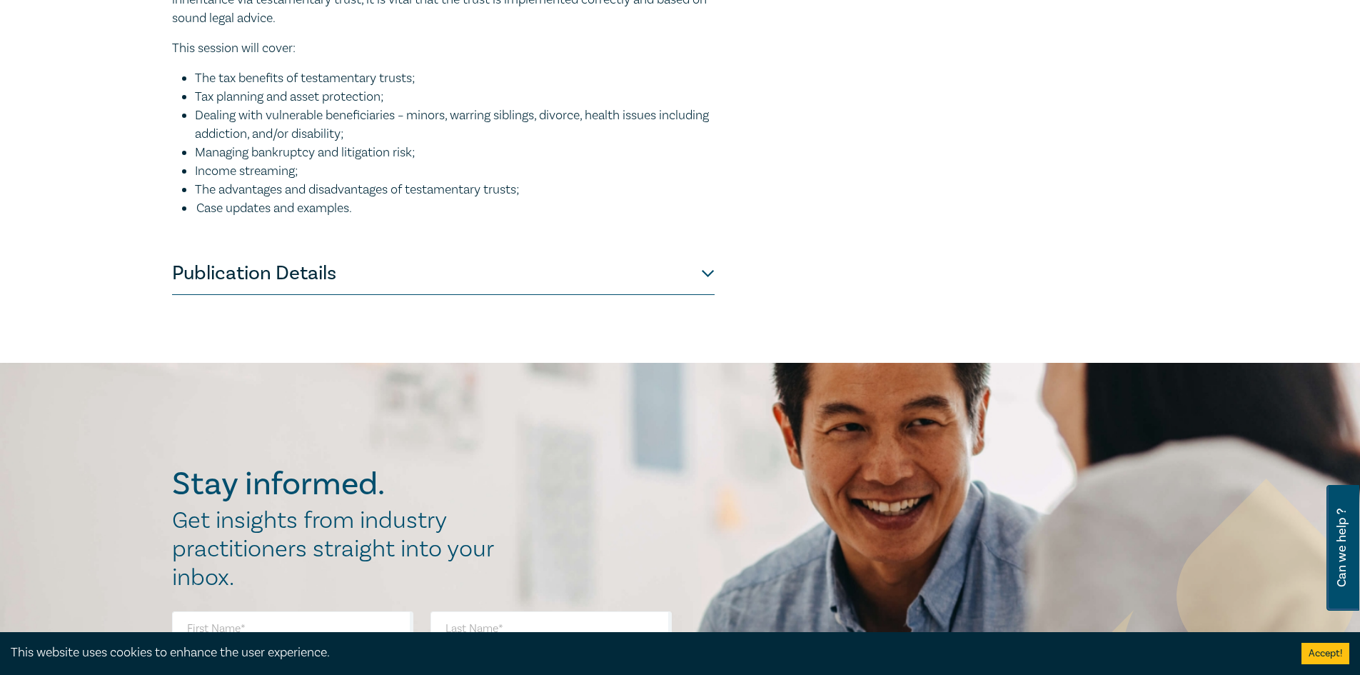
scroll to position [1071, 0]
click at [398, 270] on button "Publication Details" at bounding box center [443, 272] width 543 height 43
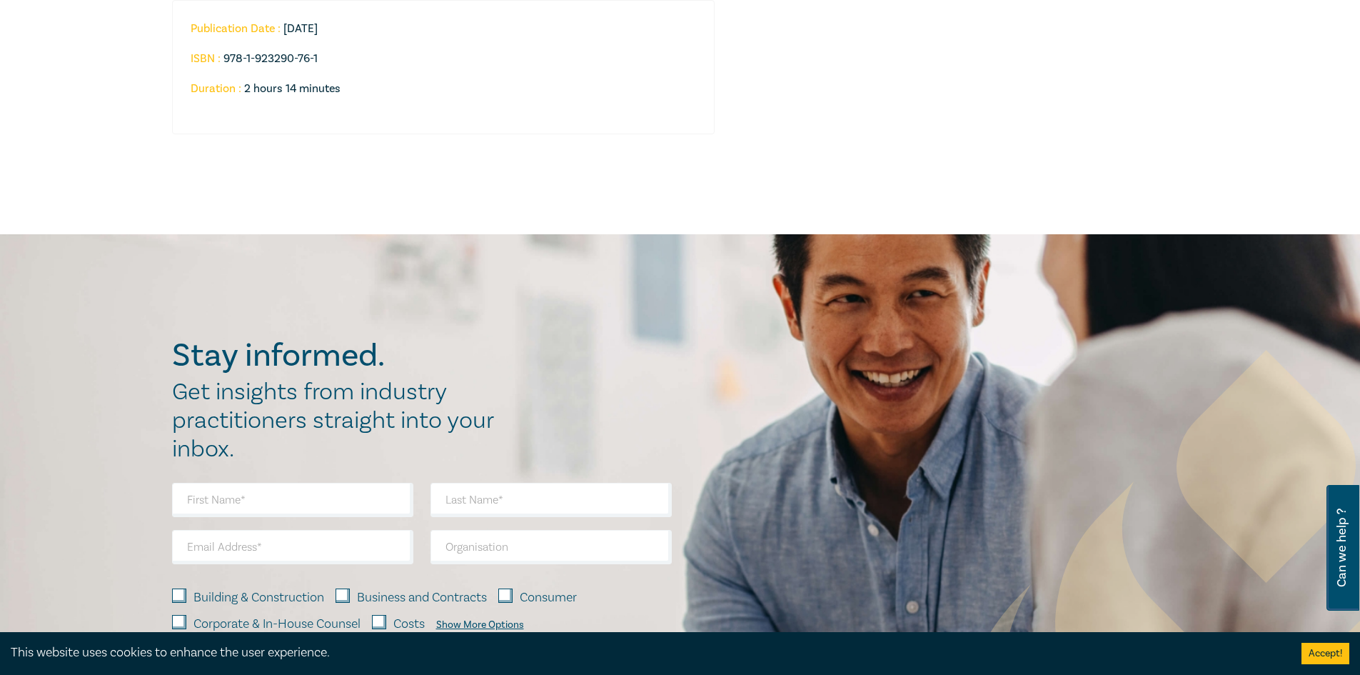
scroll to position [349, 0]
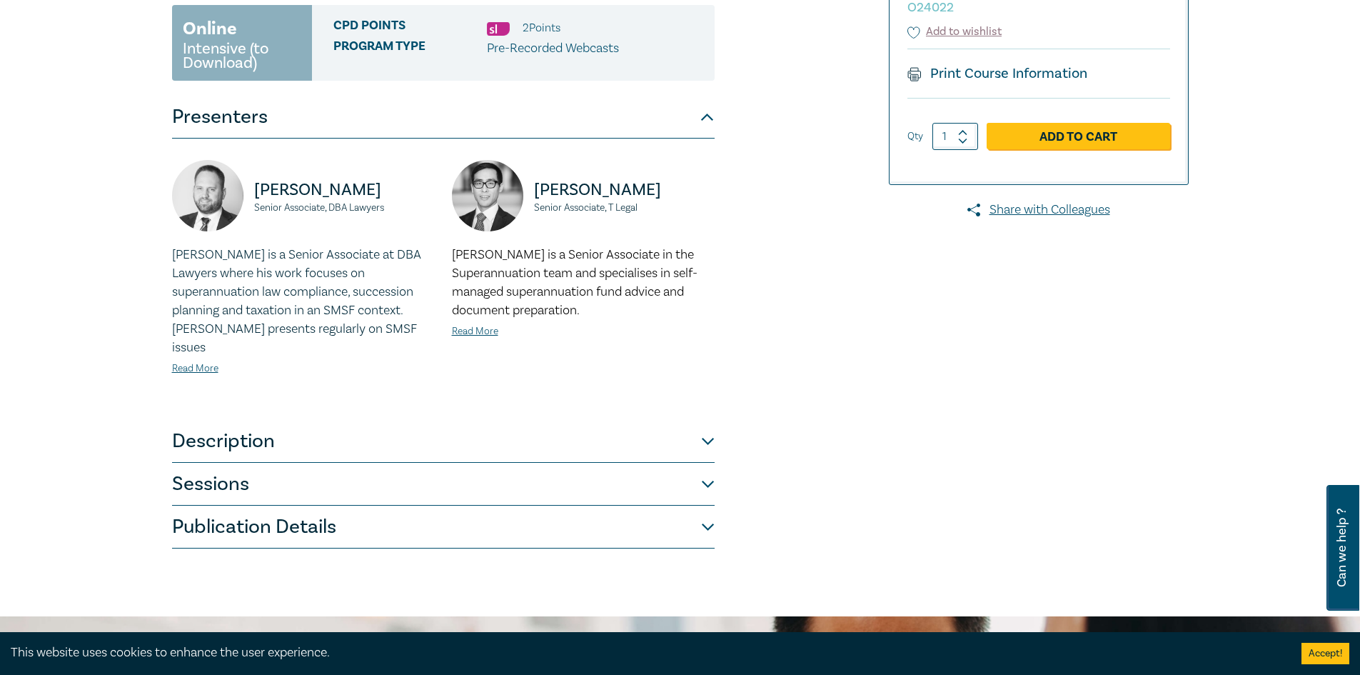
scroll to position [357, 0]
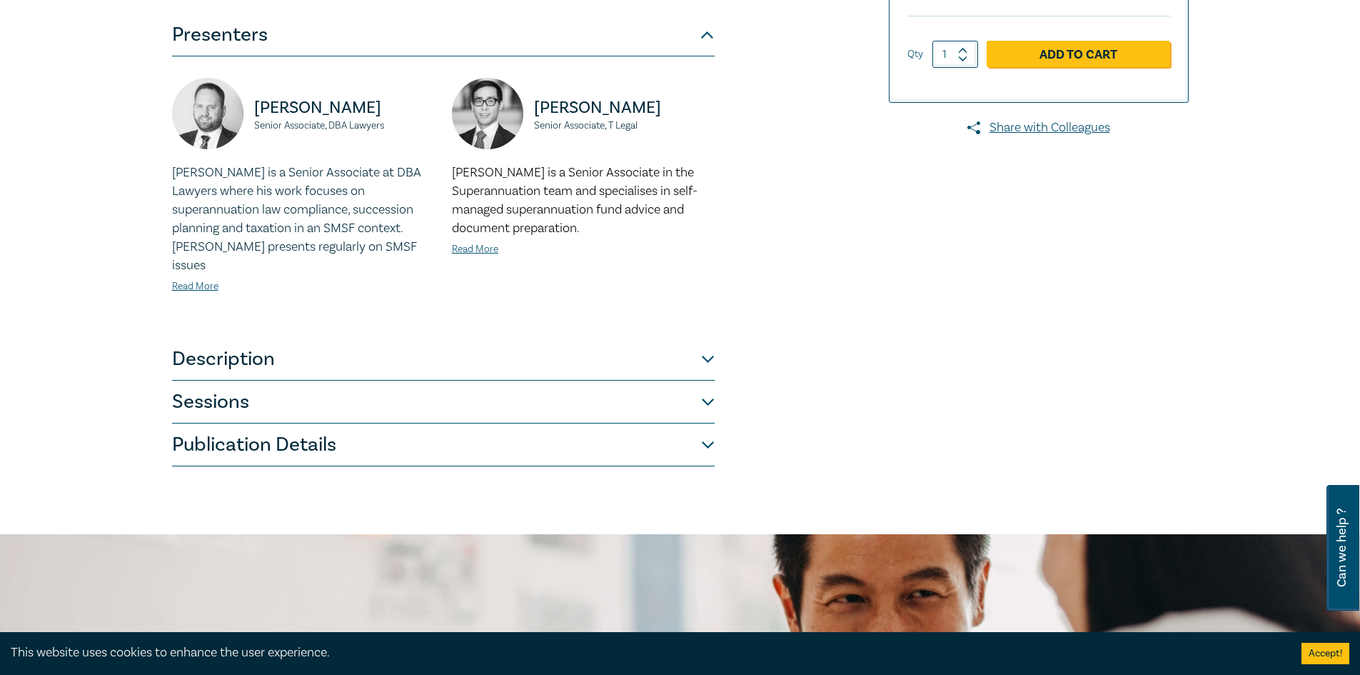
click at [451, 339] on button "Description" at bounding box center [443, 359] width 543 height 43
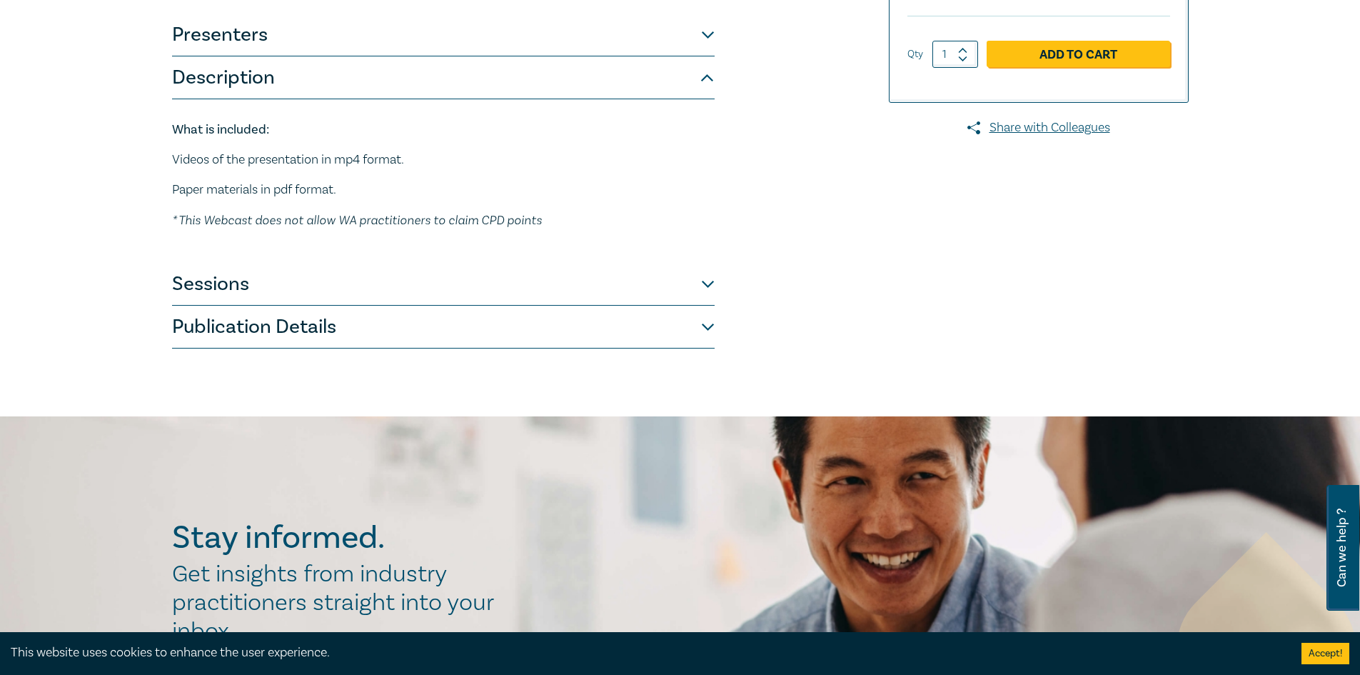
click at [395, 273] on button "Sessions" at bounding box center [443, 284] width 543 height 43
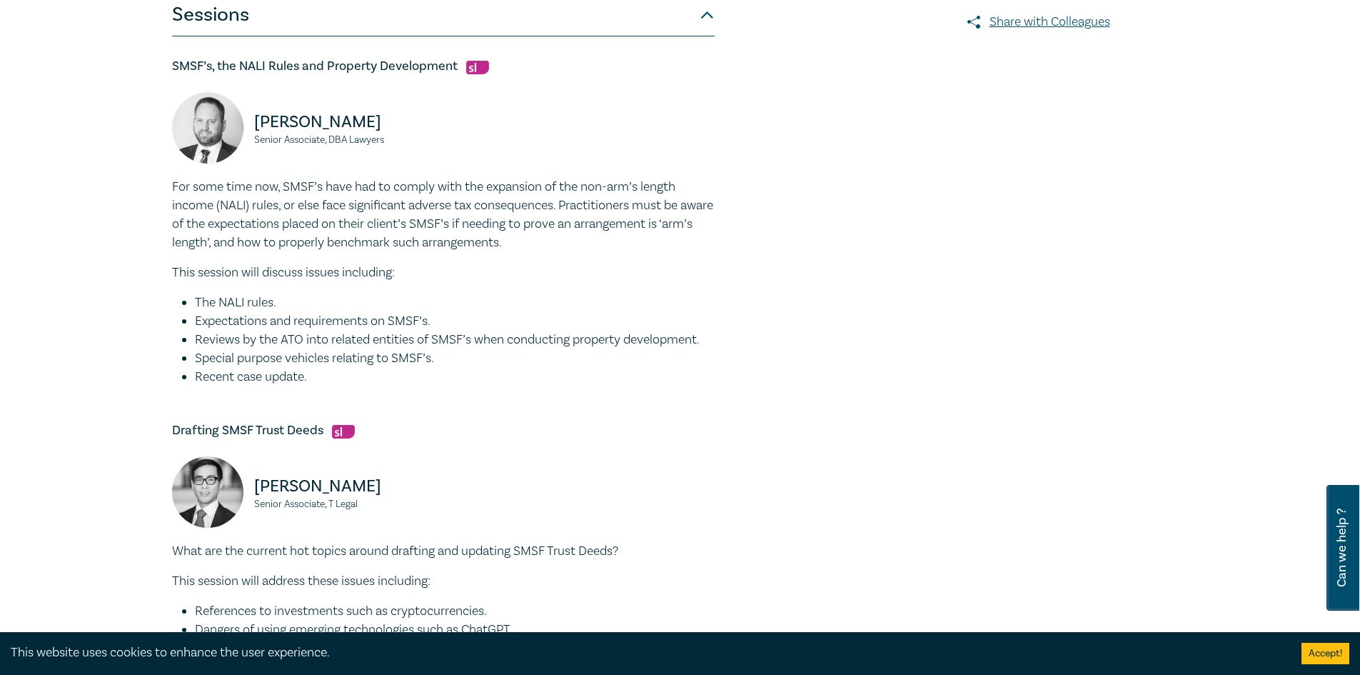
scroll to position [500, 0]
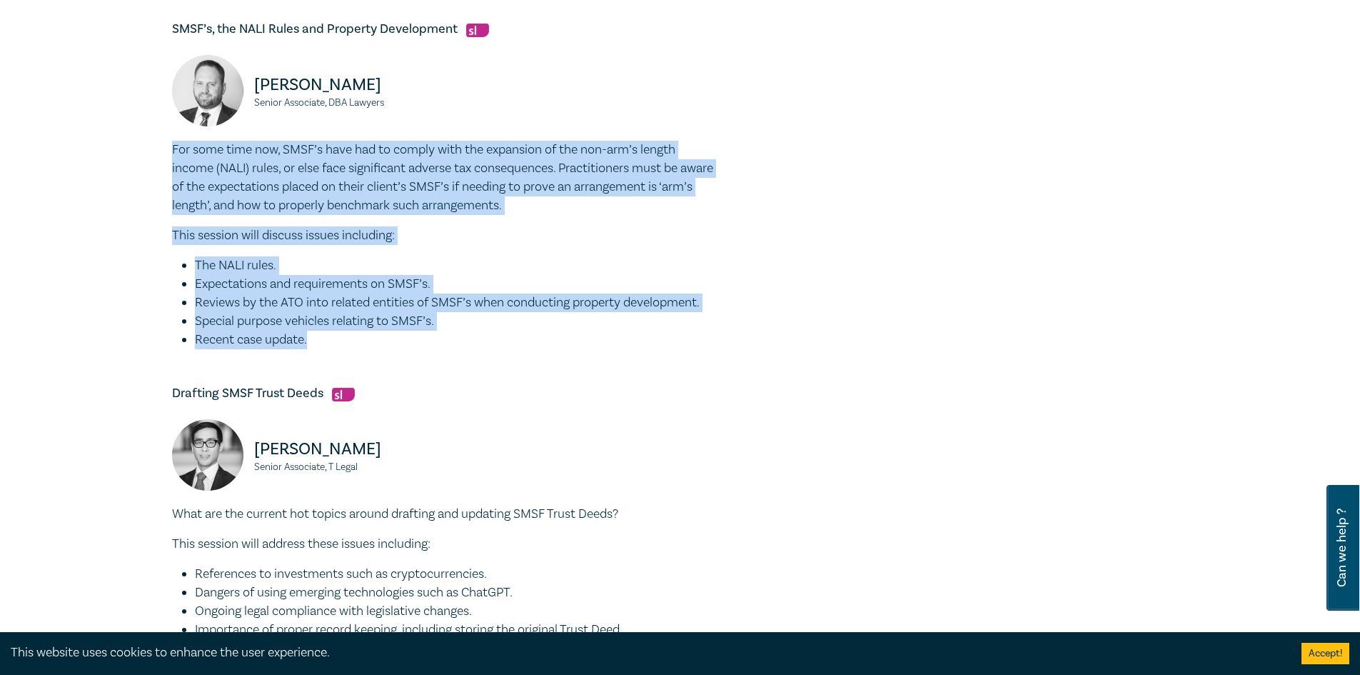
drag, startPoint x: 339, startPoint y: 341, endPoint x: 174, endPoint y: 150, distance: 252.6
click at [174, 150] on div "For some time now, SMSF’s have had to comply with the expansion of the non-arm’…" at bounding box center [443, 245] width 543 height 209
click at [584, 220] on div "For some time now, SMSF’s have had to comply with the expansion of the non-arm’…" at bounding box center [443, 245] width 543 height 209
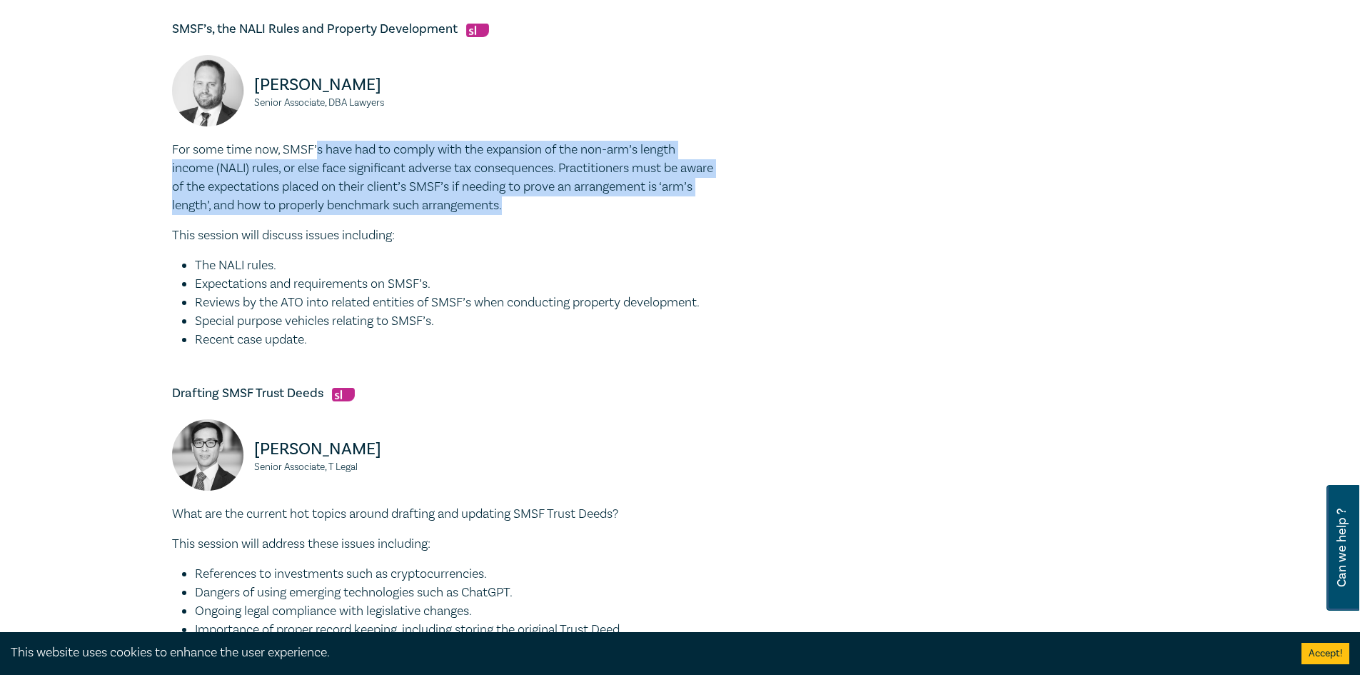
drag, startPoint x: 320, startPoint y: 156, endPoint x: 553, endPoint y: 204, distance: 237.5
click at [553, 204] on p "For some time now, SMSF’s have had to comply with the expansion of the non-arm’…" at bounding box center [443, 178] width 543 height 74
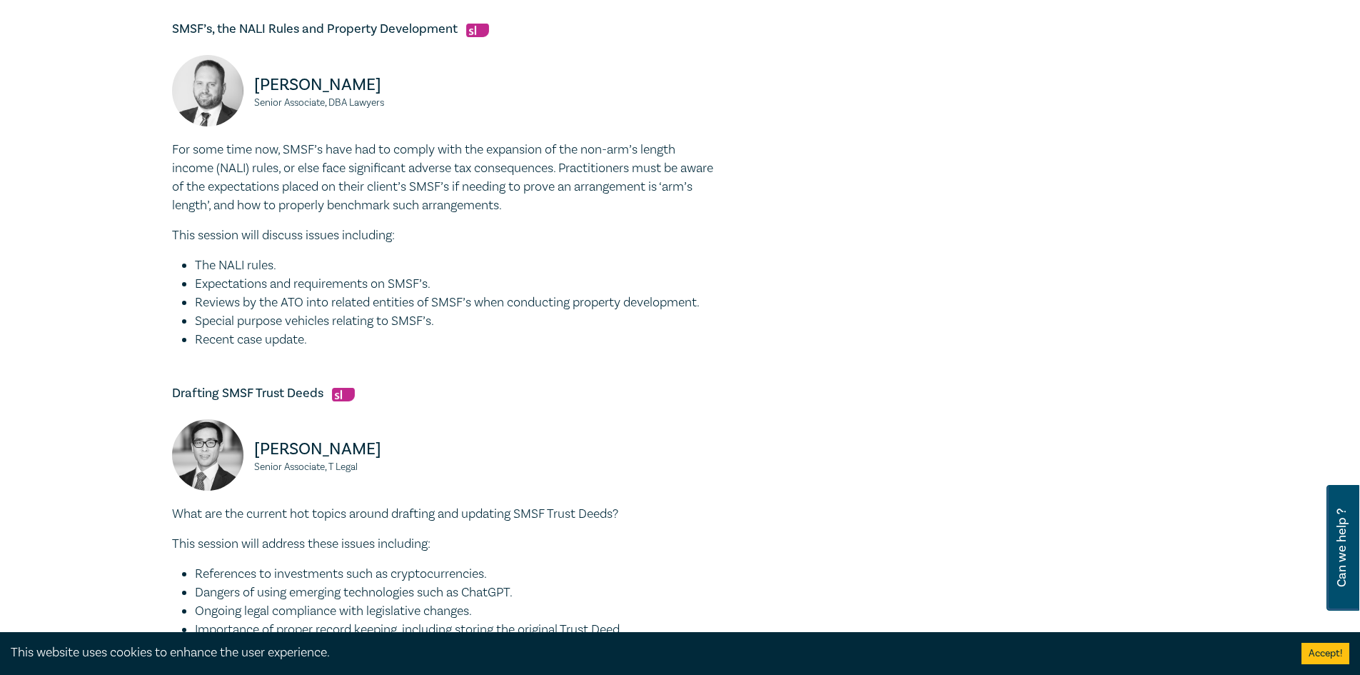
click at [531, 219] on div "For some time now, SMSF’s have had to comply with the expansion of the non-arm’…" at bounding box center [443, 245] width 543 height 209
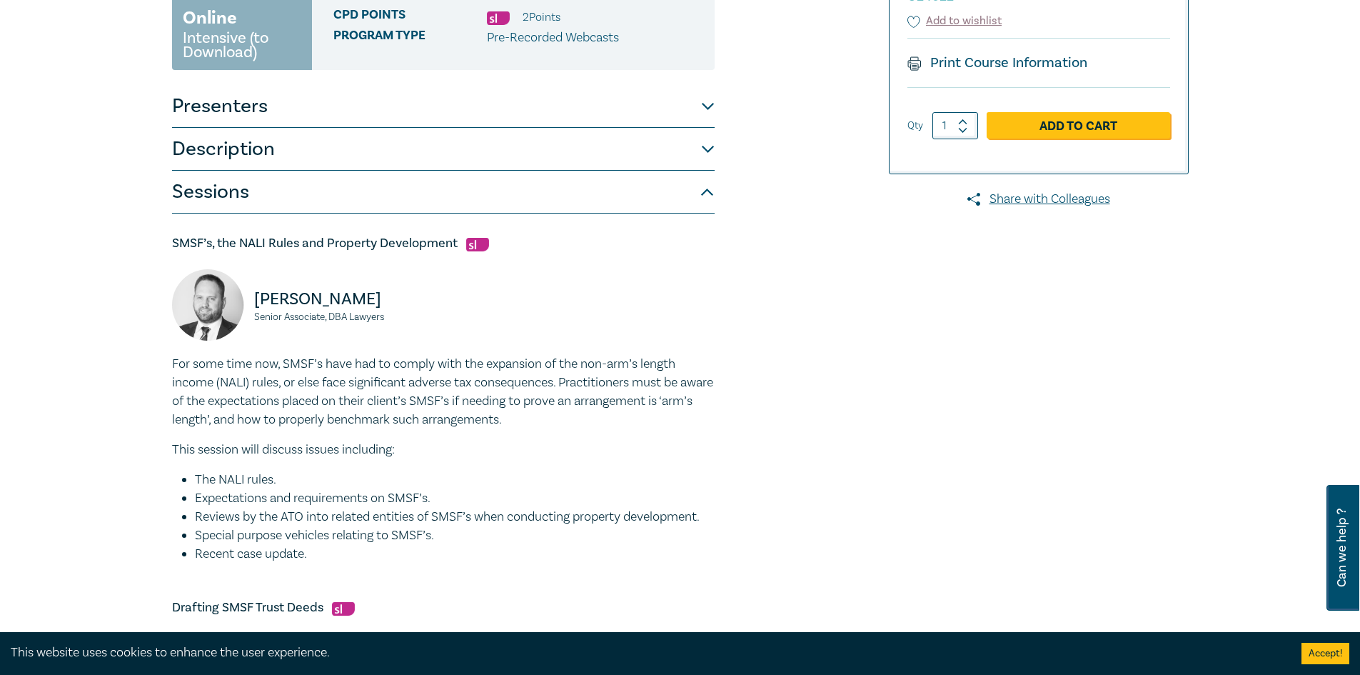
scroll to position [0, 0]
